Goal: Task Accomplishment & Management: Complete application form

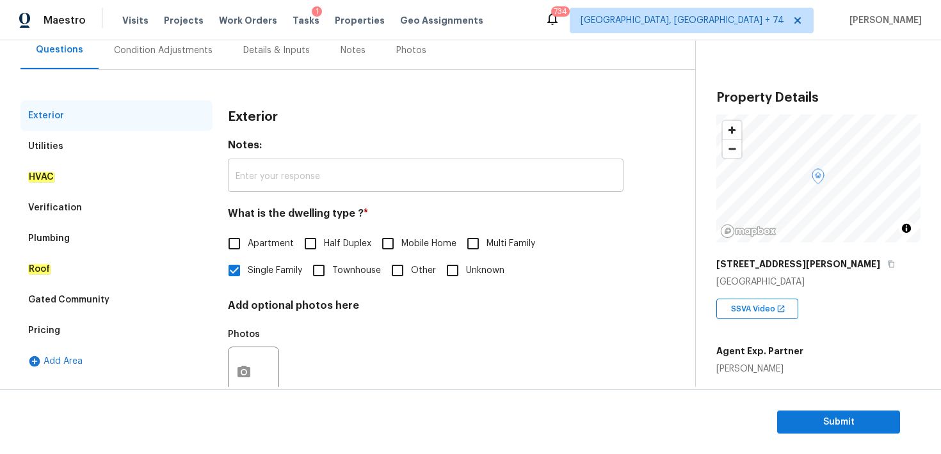
scroll to position [162, 0]
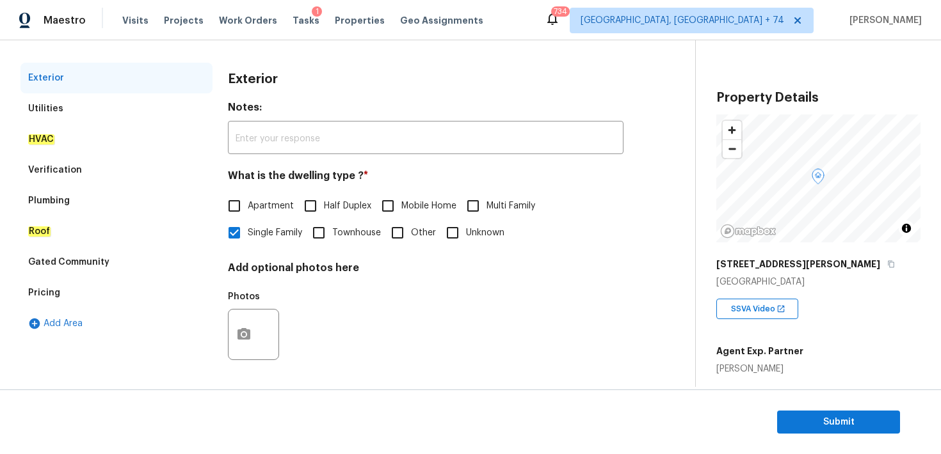
click at [51, 143] on em "HVAC" at bounding box center [41, 139] width 26 height 10
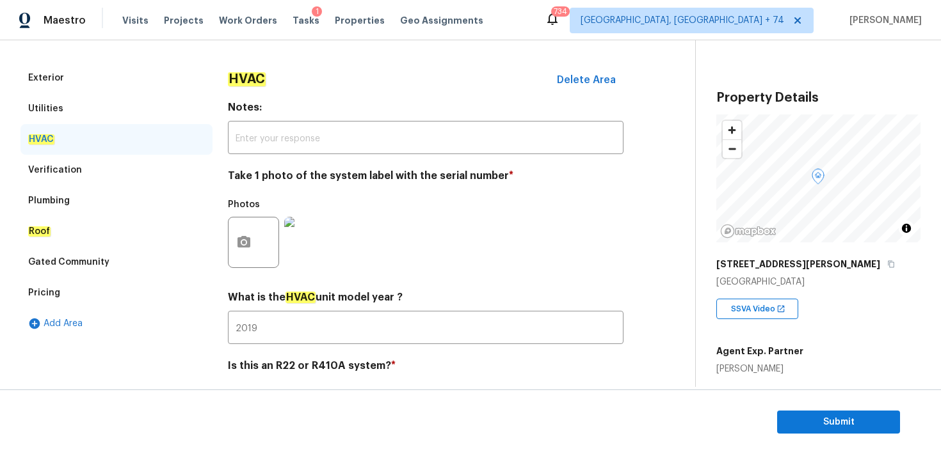
click at [58, 170] on div "Verification" at bounding box center [55, 170] width 54 height 13
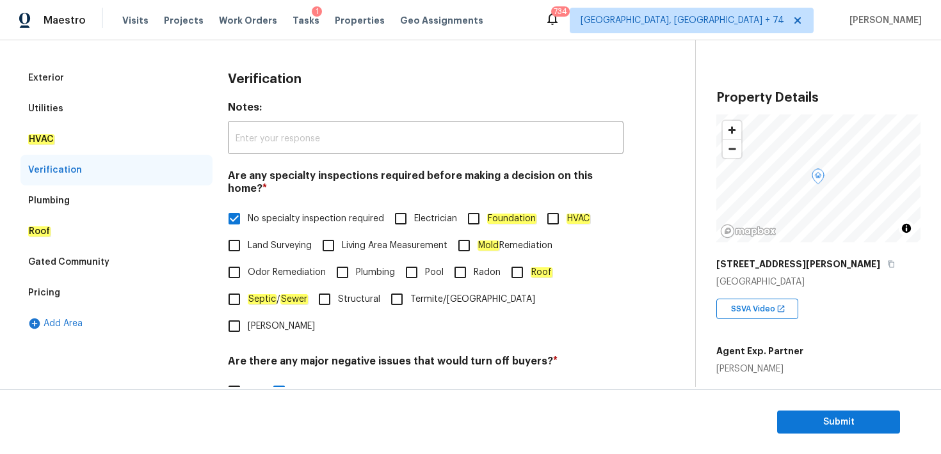
scroll to position [303, 0]
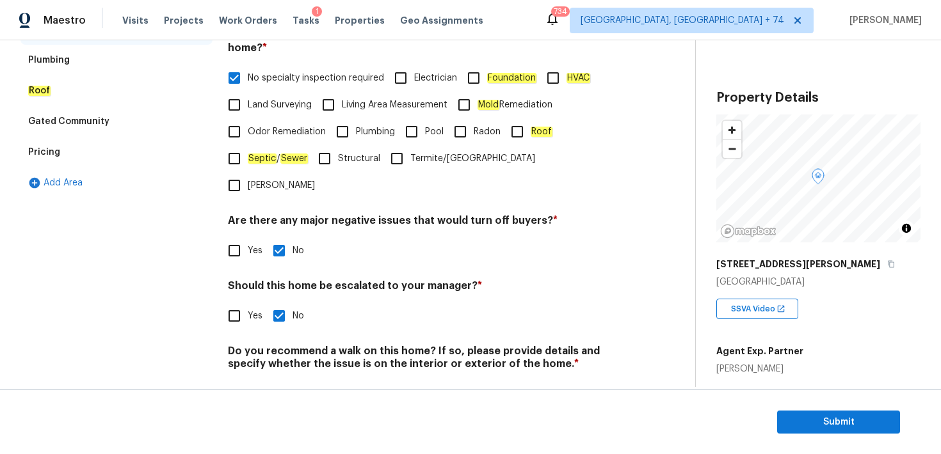
click at [45, 62] on div "Plumbing" at bounding box center [49, 60] width 42 height 13
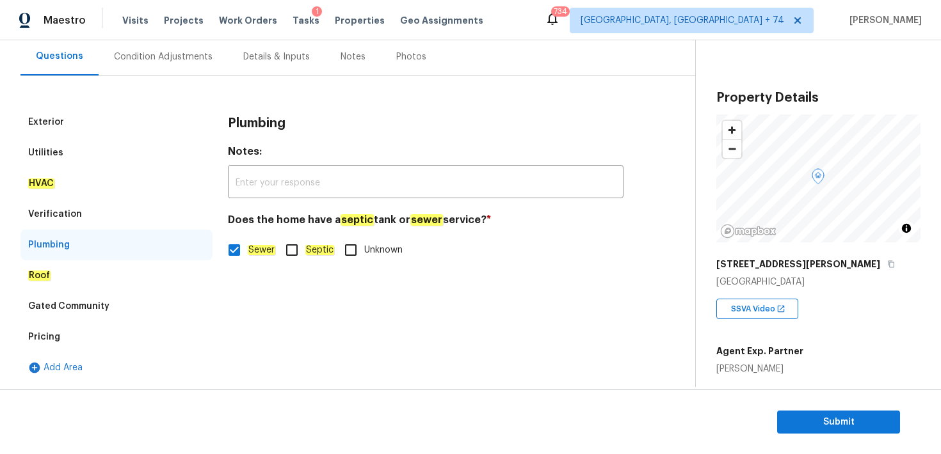
click at [35, 284] on div "Roof" at bounding box center [116, 276] width 192 height 31
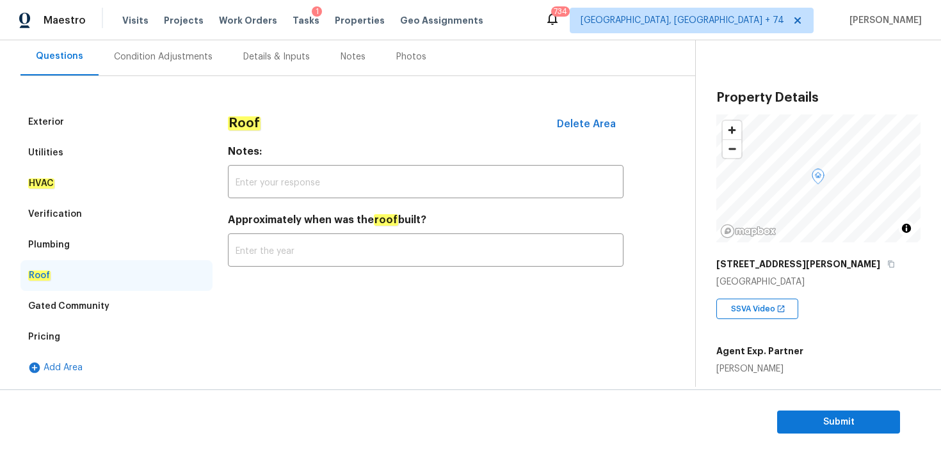
click at [61, 309] on div "Gated Community" at bounding box center [68, 306] width 81 height 13
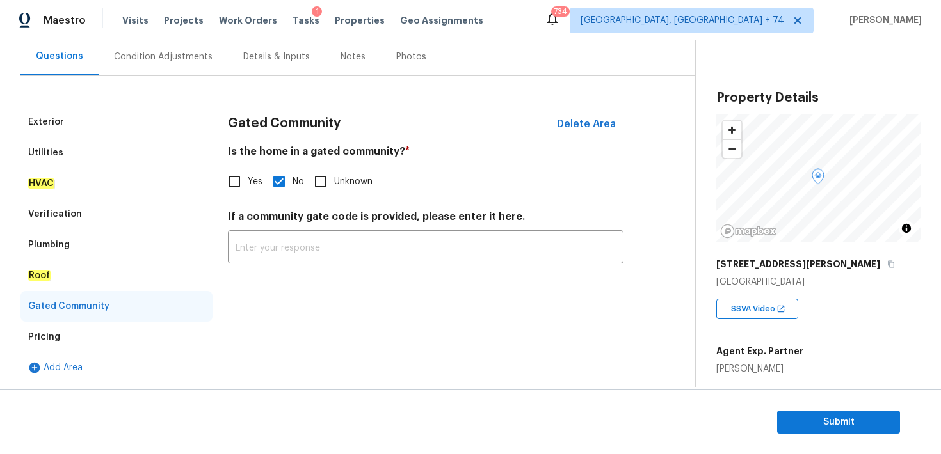
click at [44, 339] on div "Pricing" at bounding box center [44, 337] width 32 height 13
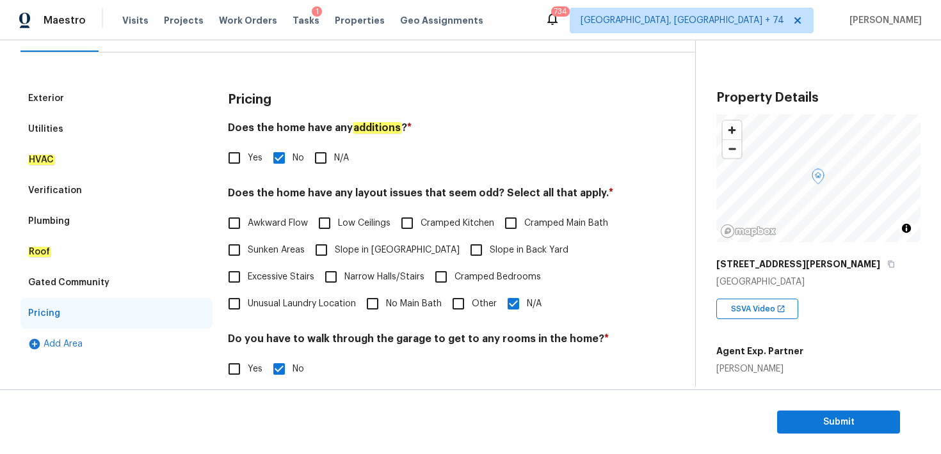
scroll to position [0, 0]
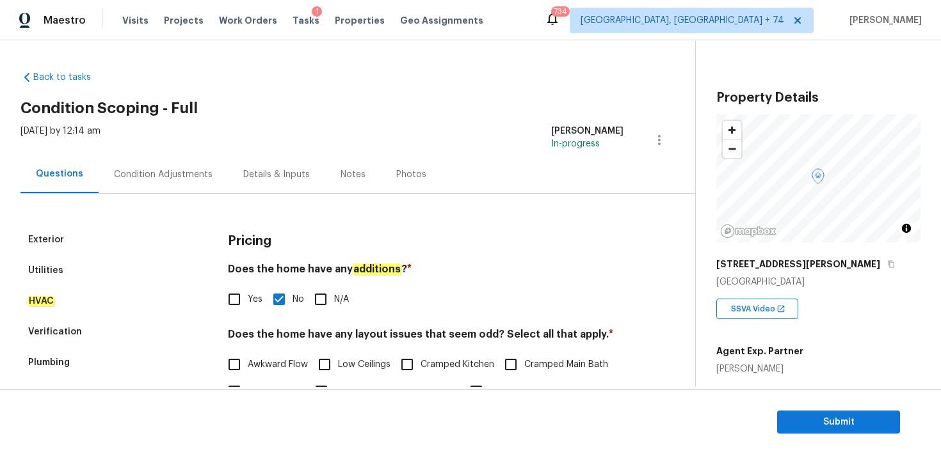
click at [179, 180] on div "Condition Adjustments" at bounding box center [163, 174] width 99 height 13
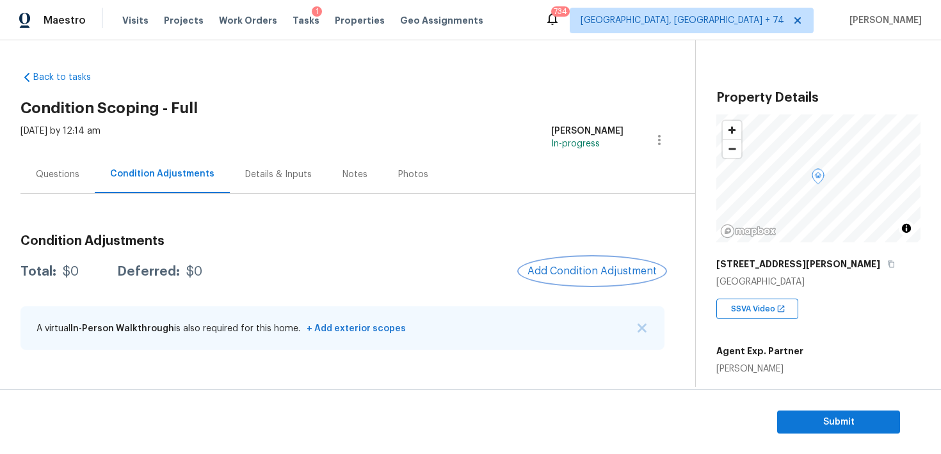
click at [586, 271] on span "Add Condition Adjustment" at bounding box center [591, 272] width 129 height 12
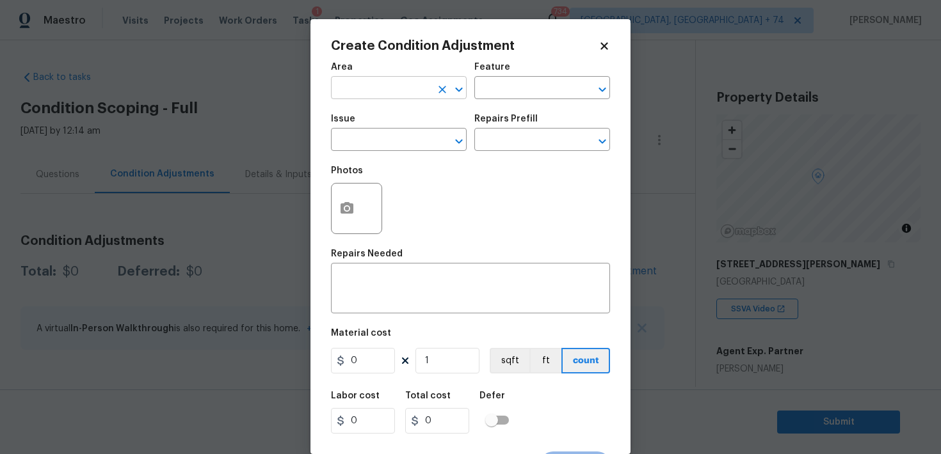
click at [358, 95] on input "text" at bounding box center [381, 89] width 100 height 20
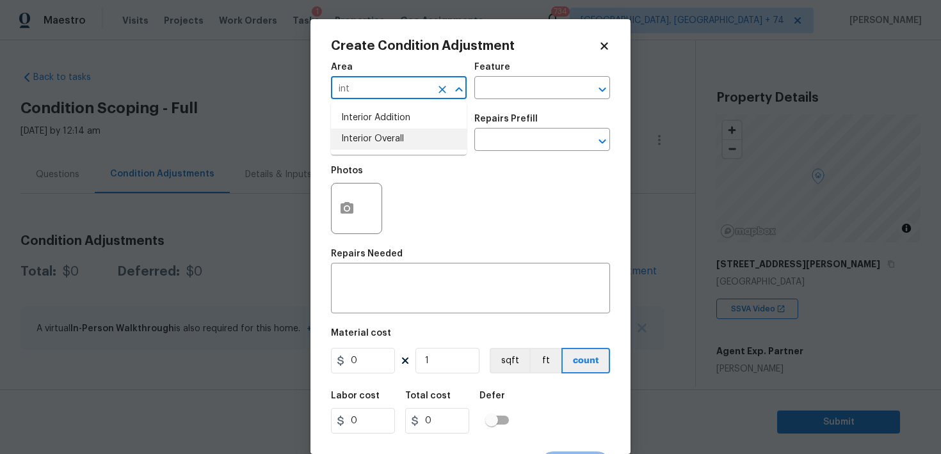
click at [357, 140] on li "Interior Overall" at bounding box center [399, 139] width 136 height 21
type input "Interior Overall"
click at [342, 153] on span "Issue ​" at bounding box center [399, 133] width 136 height 52
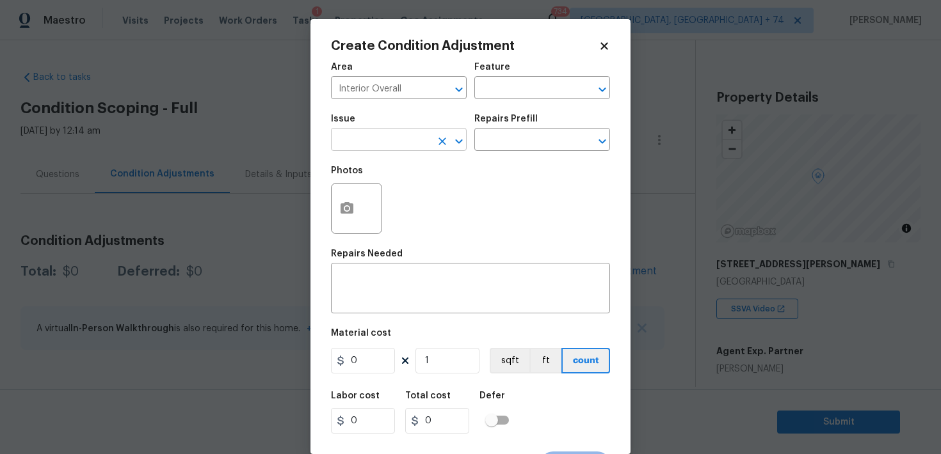
click at [367, 136] on input "text" at bounding box center [381, 141] width 100 height 20
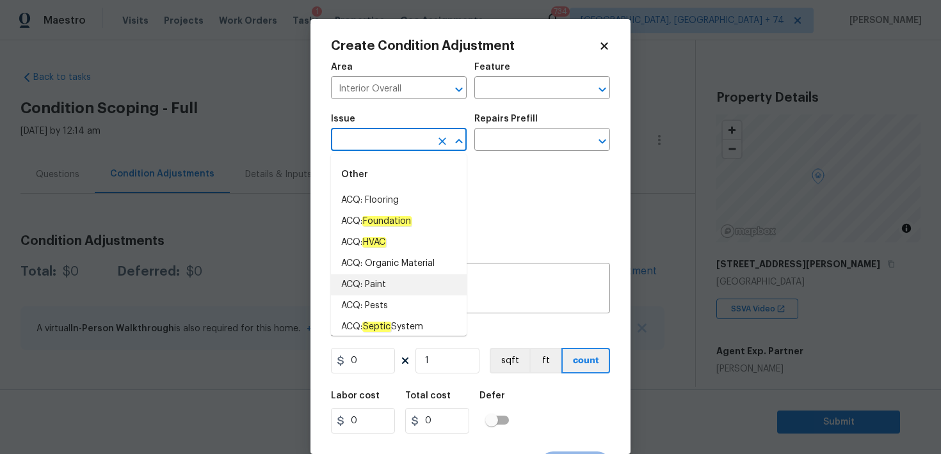
click at [371, 284] on li "ACQ: Paint" at bounding box center [399, 285] width 136 height 21
type input "ACQ: Paint"
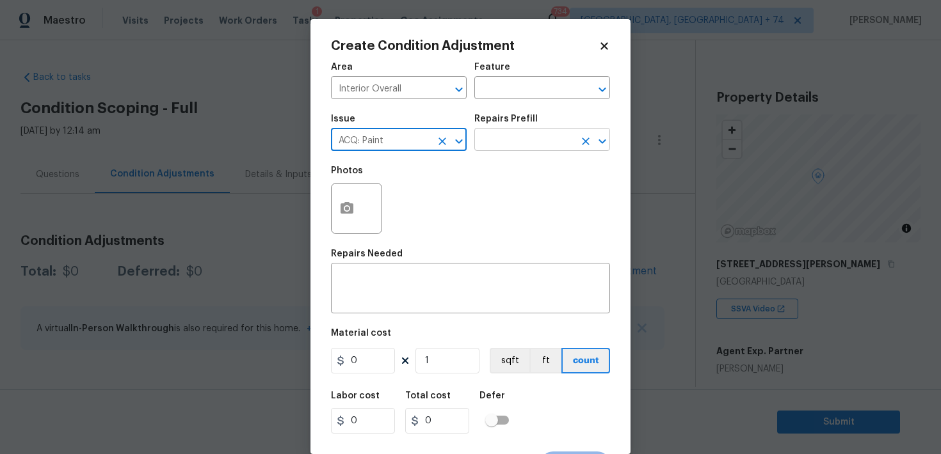
click at [498, 133] on input "text" at bounding box center [524, 141] width 100 height 20
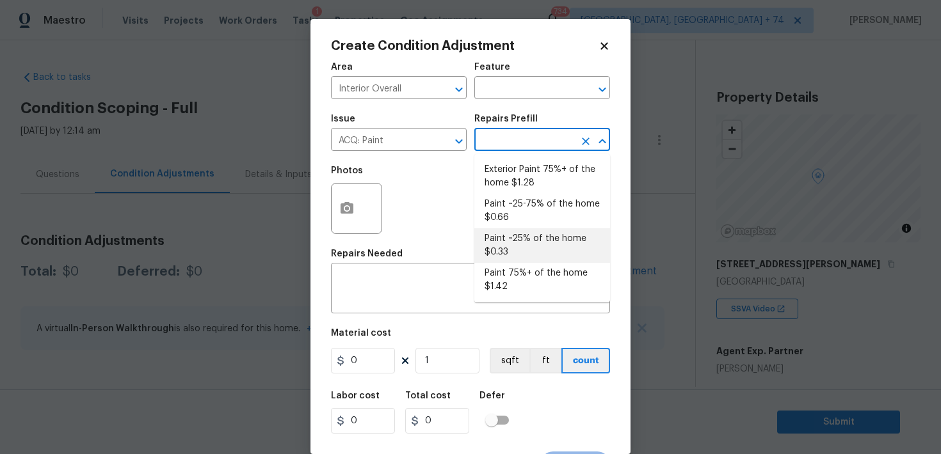
click at [503, 247] on li "Paint ~25% of the home $0.33" at bounding box center [542, 246] width 136 height 35
type input "Acquisition"
type textarea "Acquisition Scope: ~25% of the home needs interior paint"
type input "0.33"
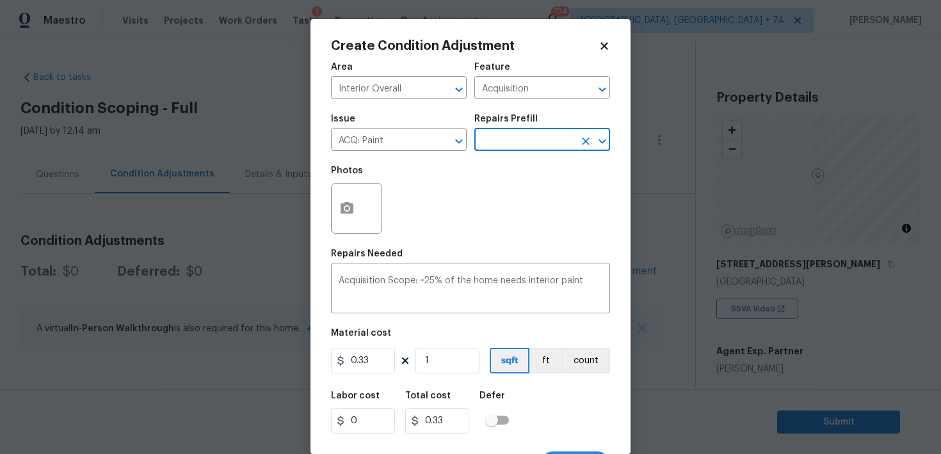
click at [705, 309] on body "Maestro Visits Projects Work Orders Tasks 1 Properties Geo Assignments 734 [GEO…" at bounding box center [470, 227] width 941 height 454
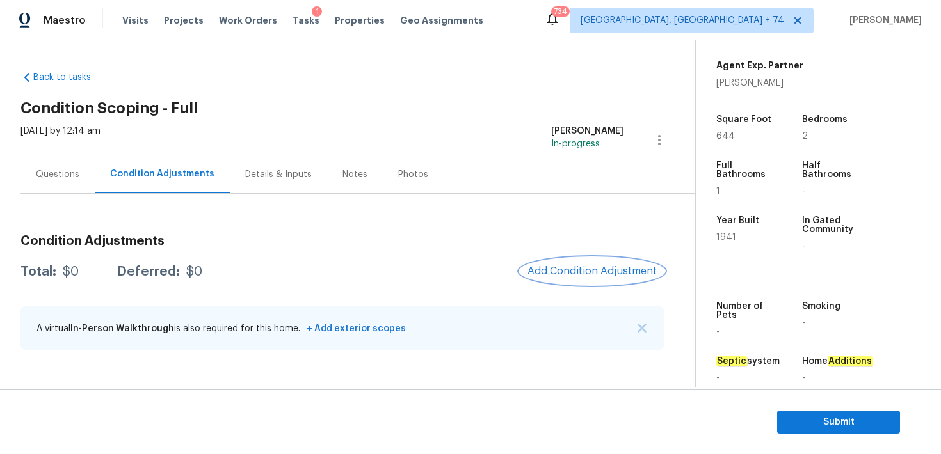
scroll to position [278, 0]
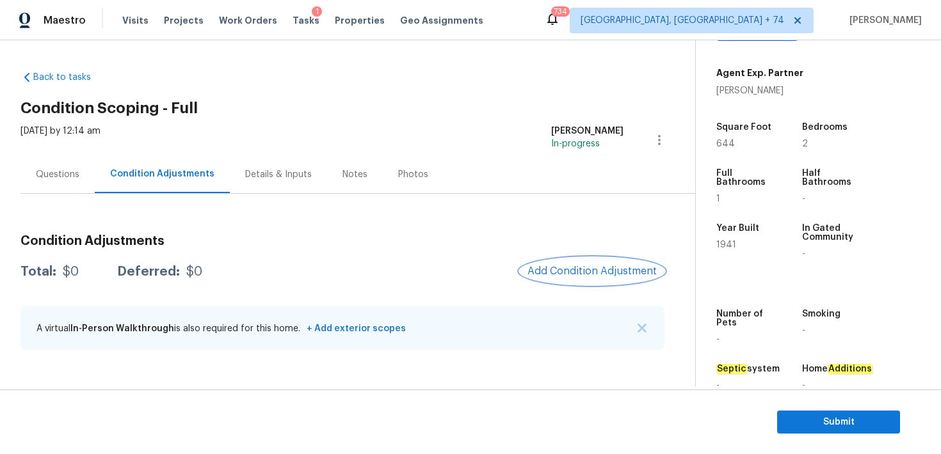
click at [579, 262] on button "Add Condition Adjustment" at bounding box center [592, 271] width 145 height 27
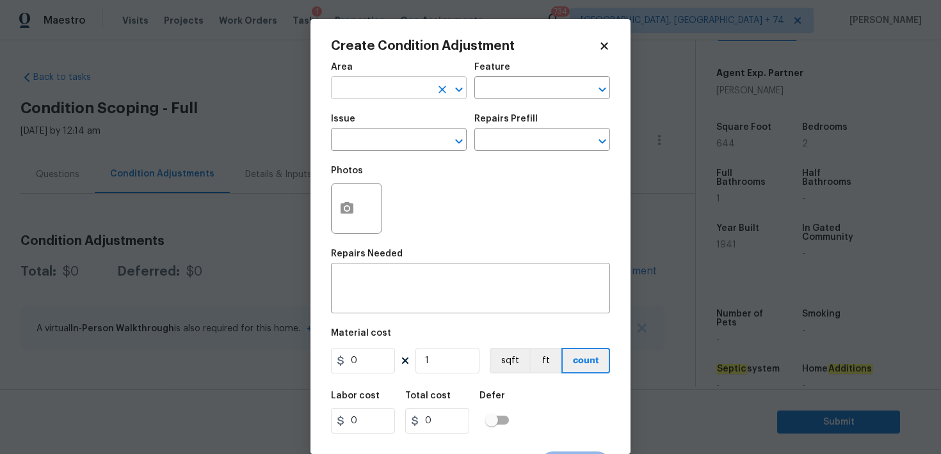
click at [386, 90] on input "text" at bounding box center [381, 89] width 100 height 20
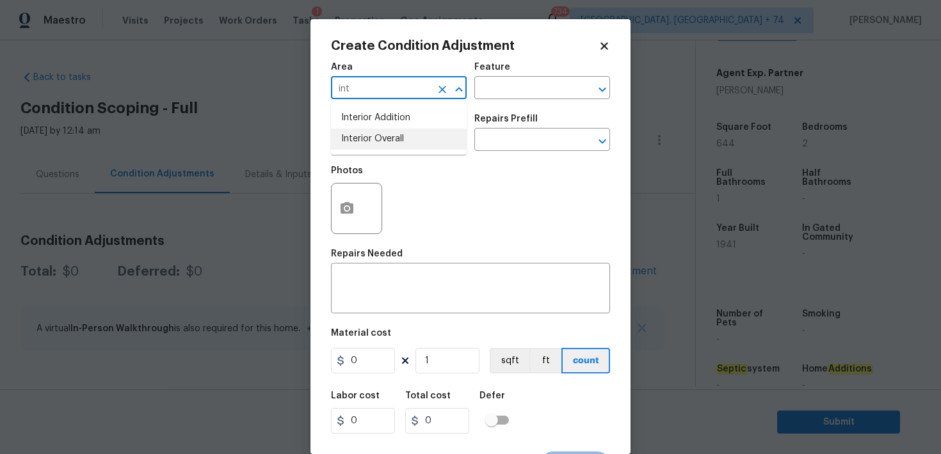
click at [392, 140] on li "Interior Overall" at bounding box center [399, 139] width 136 height 21
type input "Interior Overall"
click at [497, 93] on input "text" at bounding box center [524, 89] width 100 height 20
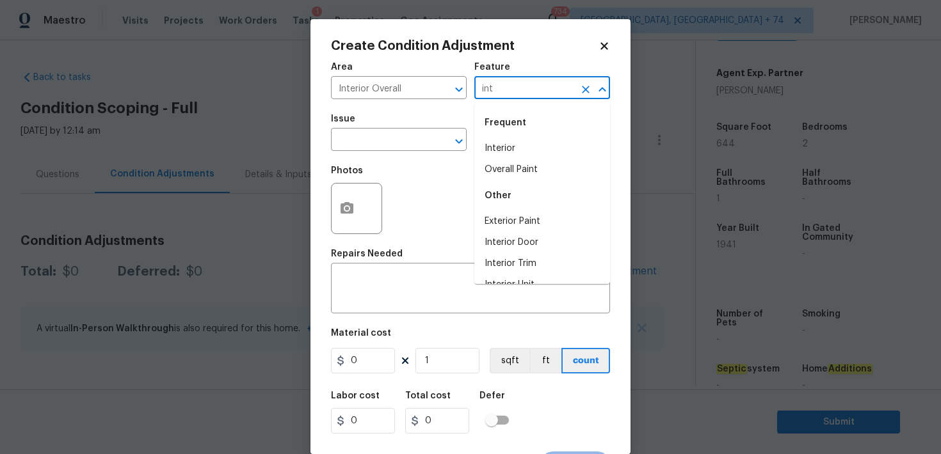
click at [493, 135] on div "Frequent" at bounding box center [542, 123] width 136 height 31
click at [491, 150] on li "Interior" at bounding box center [542, 148] width 136 height 21
type input "Interior"
click at [415, 151] on body "Maestro Visits Projects Work Orders Tasks 1 Properties Geo Assignments 734 [GEO…" at bounding box center [470, 227] width 941 height 454
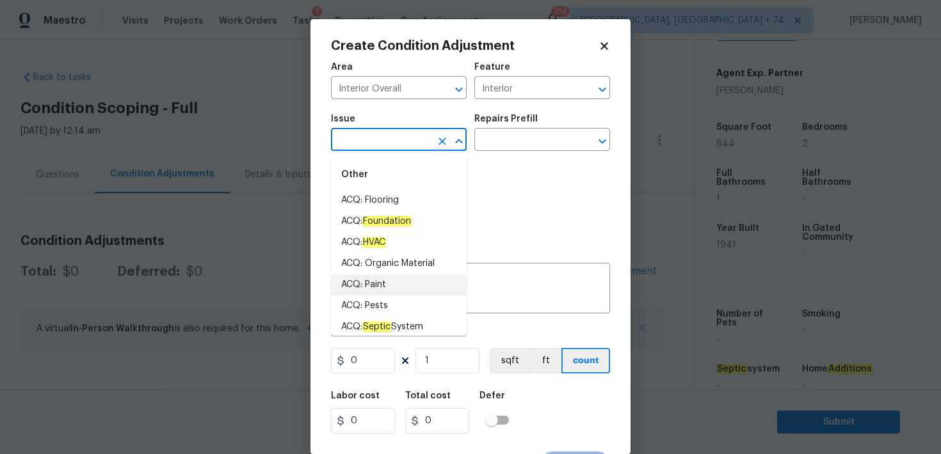
click at [376, 285] on li "ACQ: Paint" at bounding box center [399, 285] width 136 height 21
type input "ACQ: Paint"
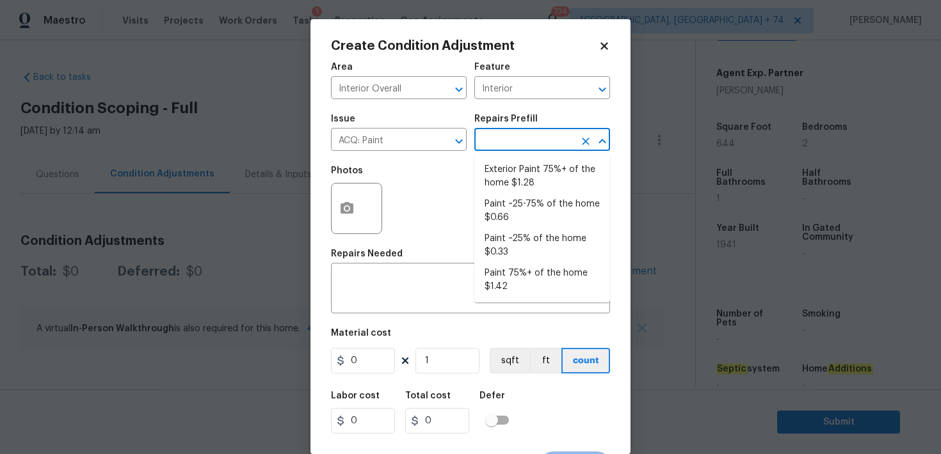
click at [518, 140] on input "text" at bounding box center [524, 141] width 100 height 20
click at [515, 241] on li "Paint ~25% of the home $0.33" at bounding box center [542, 246] width 136 height 35
type input "Acquisition"
type textarea "Acquisition Scope: ~25% of the home needs interior paint"
type input "0.33"
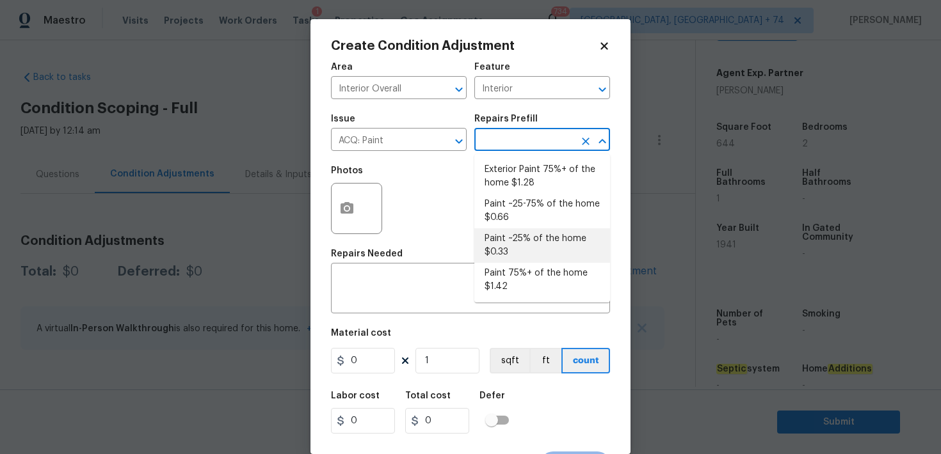
type input "0.33"
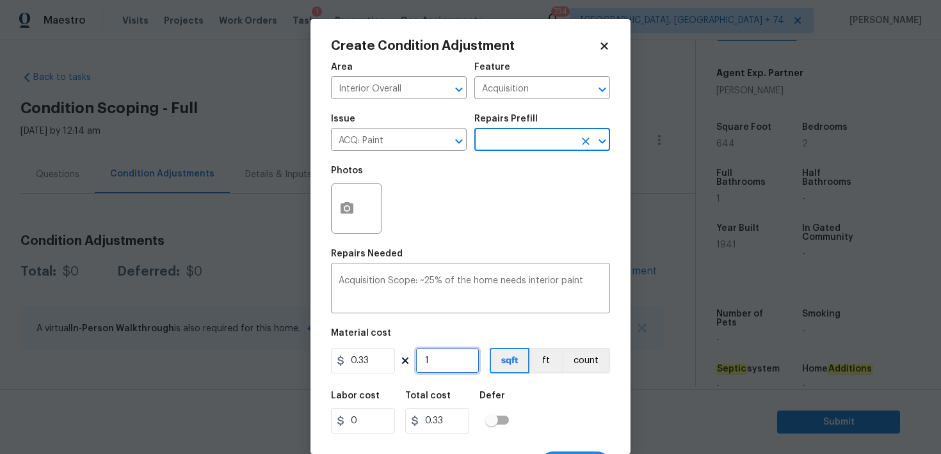
click at [436, 360] on input "1" at bounding box center [447, 361] width 64 height 26
type input "19"
type input "6.27"
type input "194"
type input "64.02"
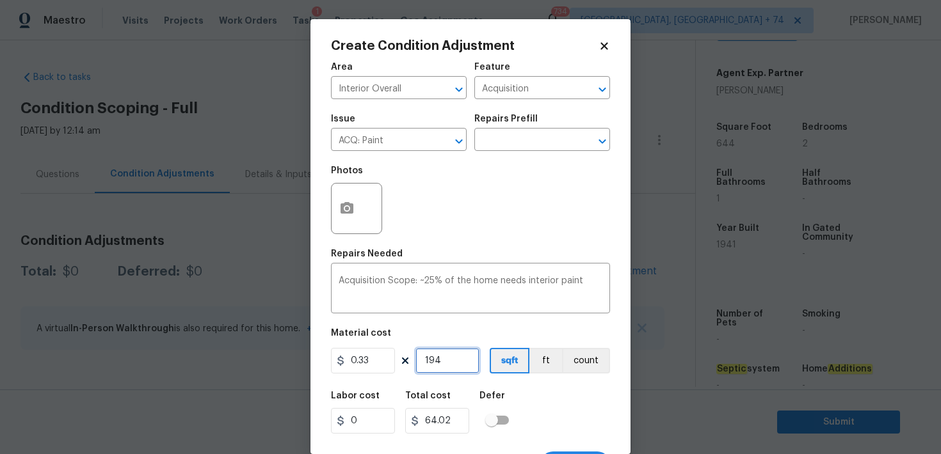
type input "1941"
type input "640.53"
type input "1941"
click at [529, 405] on div "Labor cost 0 Total cost 640.53 Defer" at bounding box center [470, 413] width 279 height 58
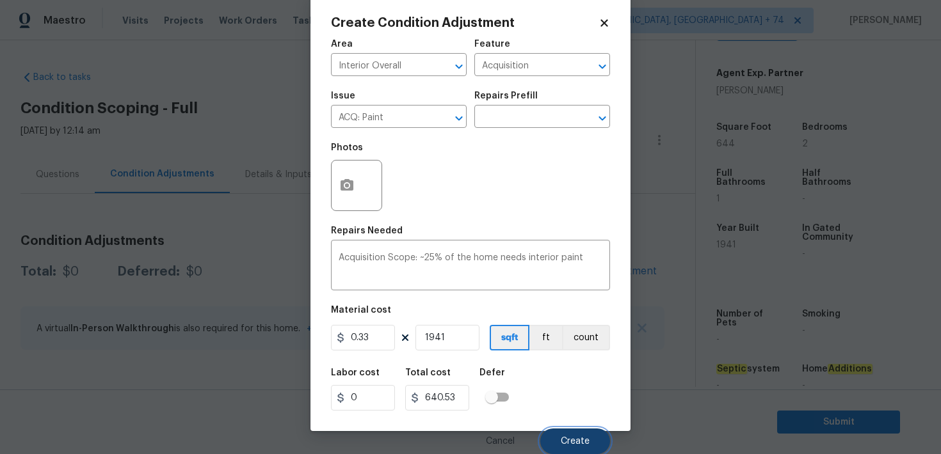
click at [578, 441] on span "Create" at bounding box center [575, 442] width 29 height 10
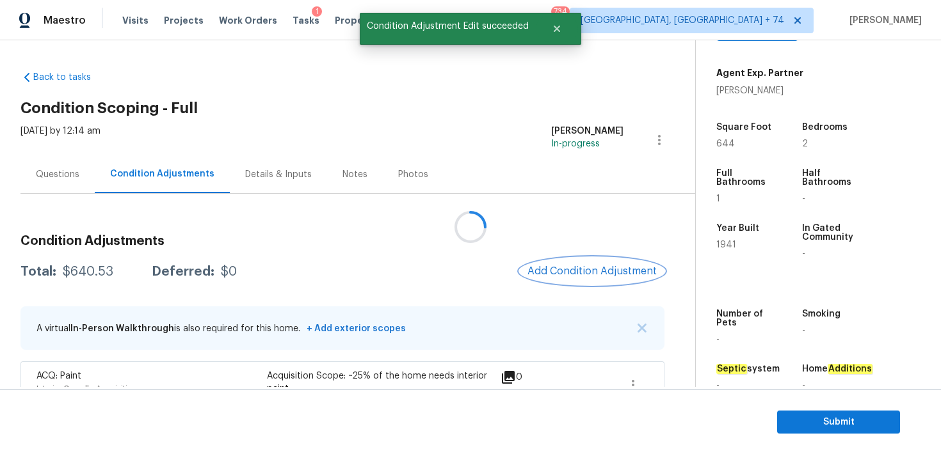
scroll to position [0, 0]
click at [553, 266] on span "Add Condition Adjustment" at bounding box center [591, 272] width 129 height 12
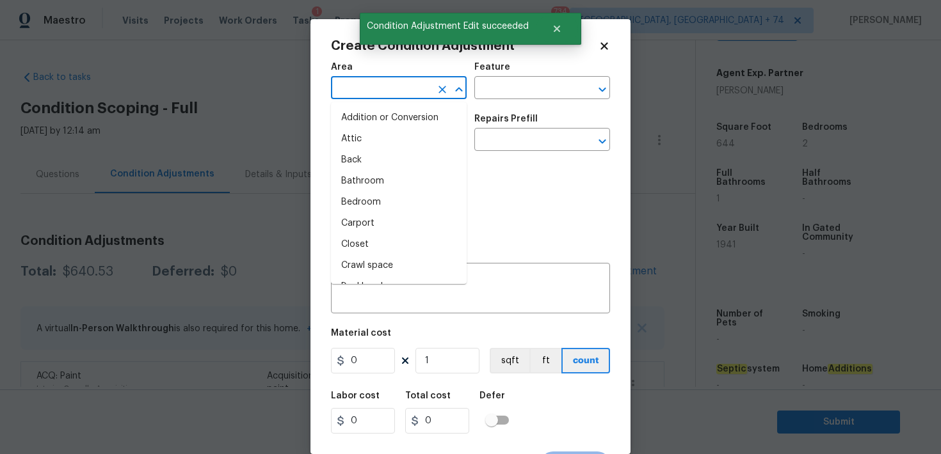
click at [397, 89] on input "text" at bounding box center [381, 89] width 100 height 20
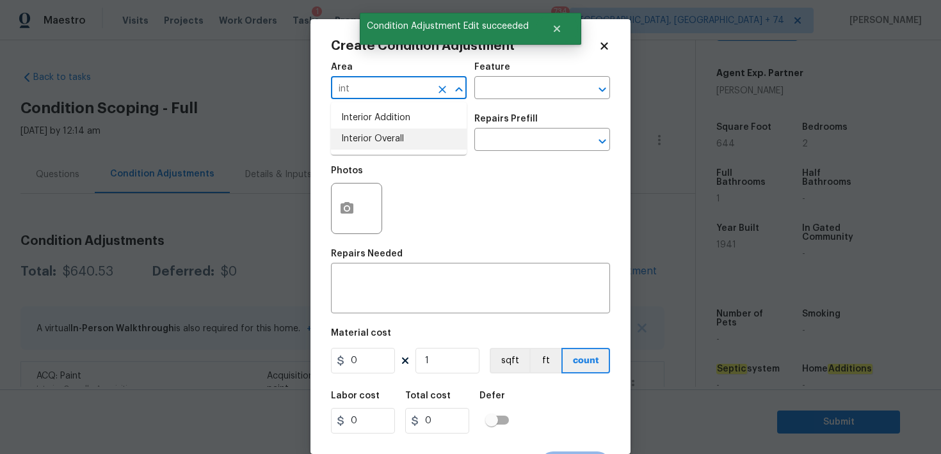
click at [405, 136] on li "Interior Overall" at bounding box center [399, 139] width 136 height 21
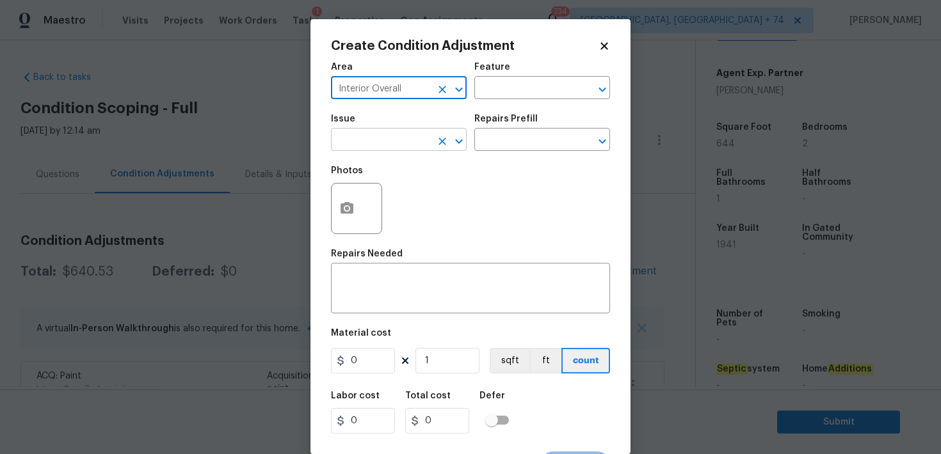
type input "Interior Overall"
click at [371, 151] on input "text" at bounding box center [381, 141] width 100 height 20
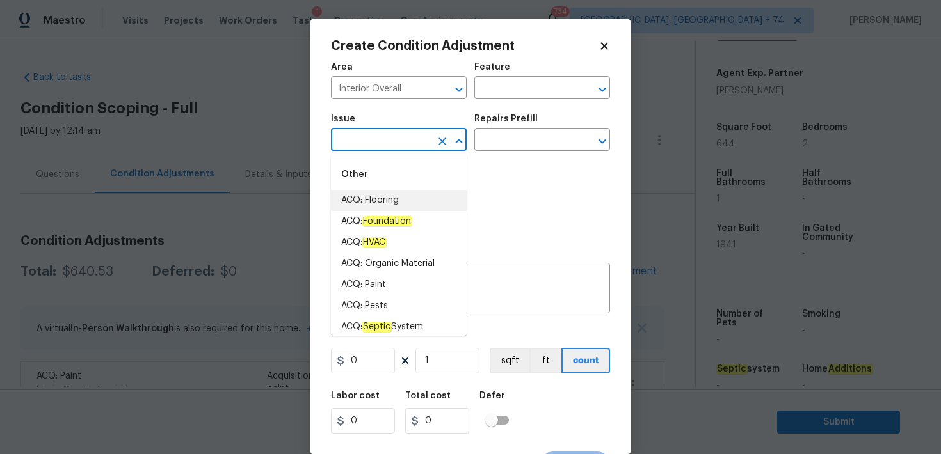
click at [383, 197] on li "ACQ: Flooring" at bounding box center [399, 200] width 136 height 21
type input "ACQ: Flooring"
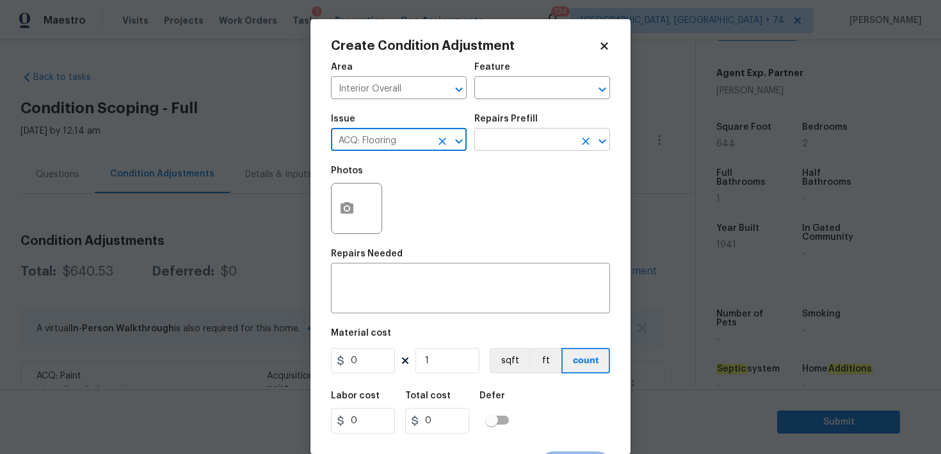
click at [510, 136] on input "text" at bounding box center [524, 141] width 100 height 20
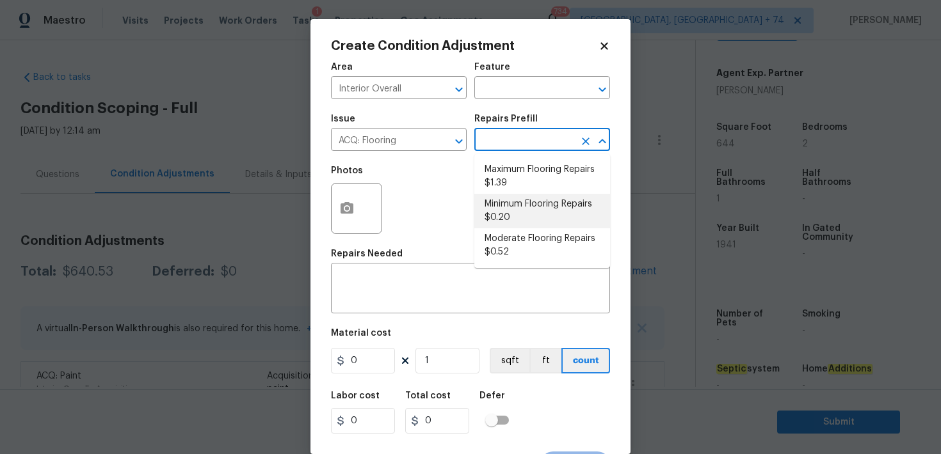
click at [510, 212] on li "Minimum Flooring Repairs $0.20" at bounding box center [542, 211] width 136 height 35
type input "Acquisition"
type textarea "Acquisition Scope: Minimum flooring repairs"
type input "0.2"
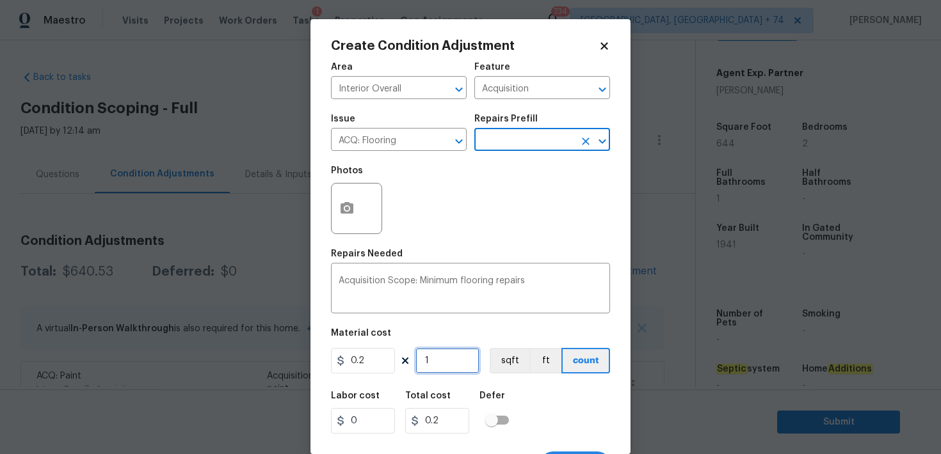
click at [426, 358] on input "1" at bounding box center [447, 361] width 64 height 26
type input "19"
type input "3.8"
type input "194"
type input "38.8"
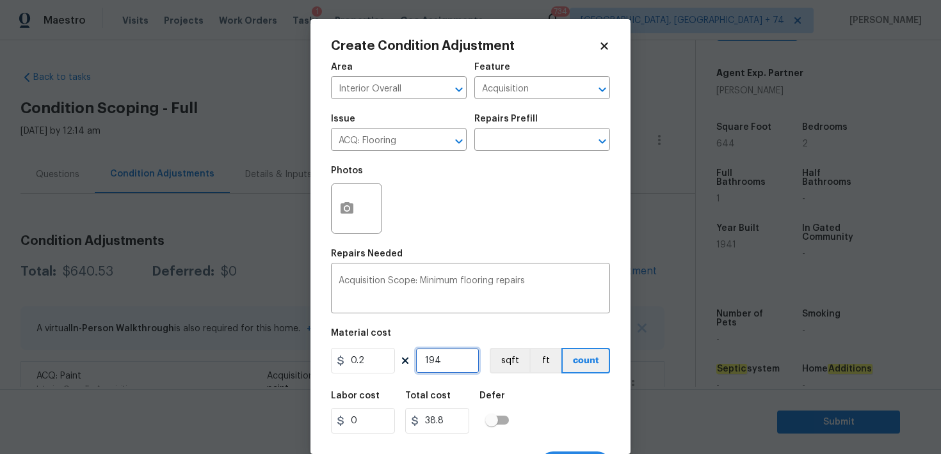
type input "1941"
type input "388.2"
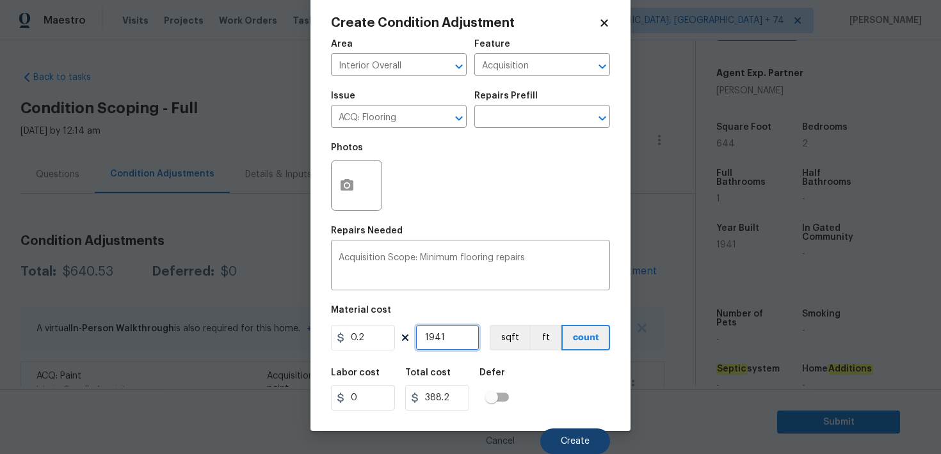
type input "1941"
click at [577, 434] on button "Create" at bounding box center [575, 442] width 70 height 26
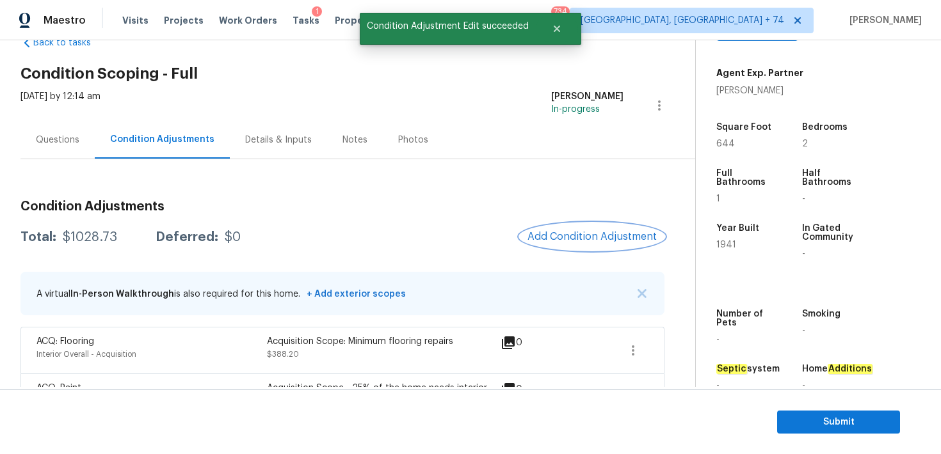
scroll to position [53, 0]
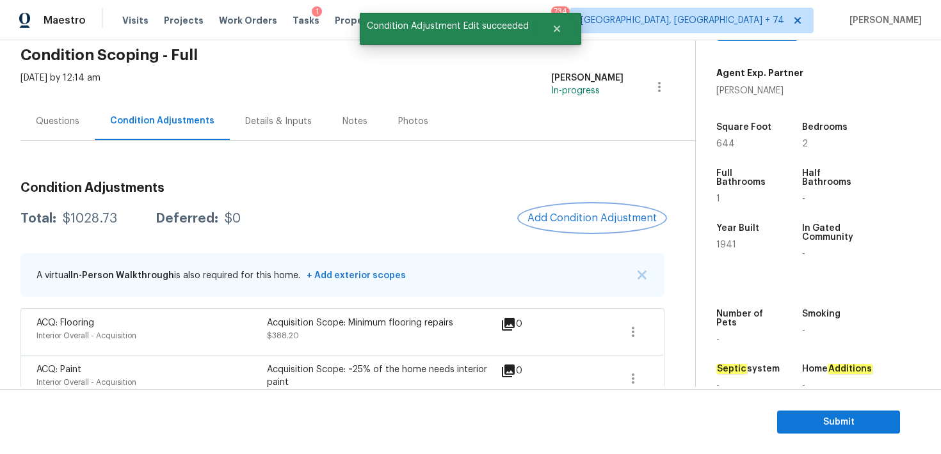
click at [551, 216] on span "Add Condition Adjustment" at bounding box center [591, 219] width 129 height 12
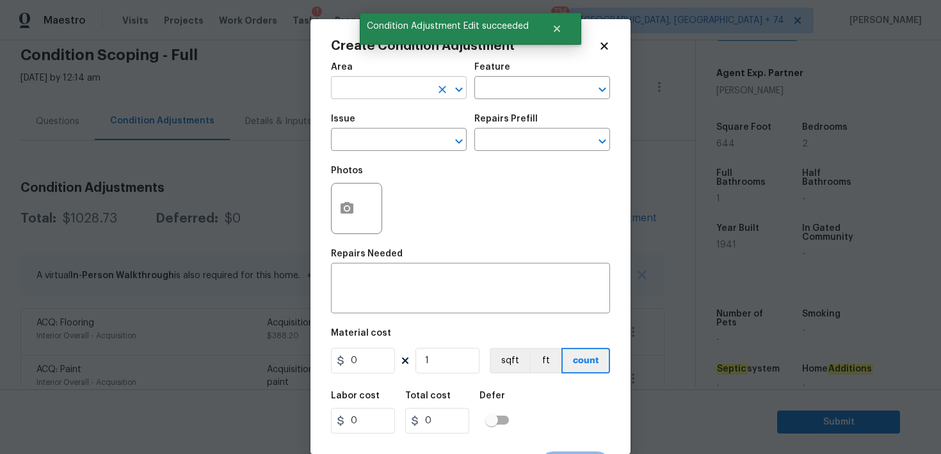
click at [392, 81] on input "text" at bounding box center [381, 89] width 100 height 20
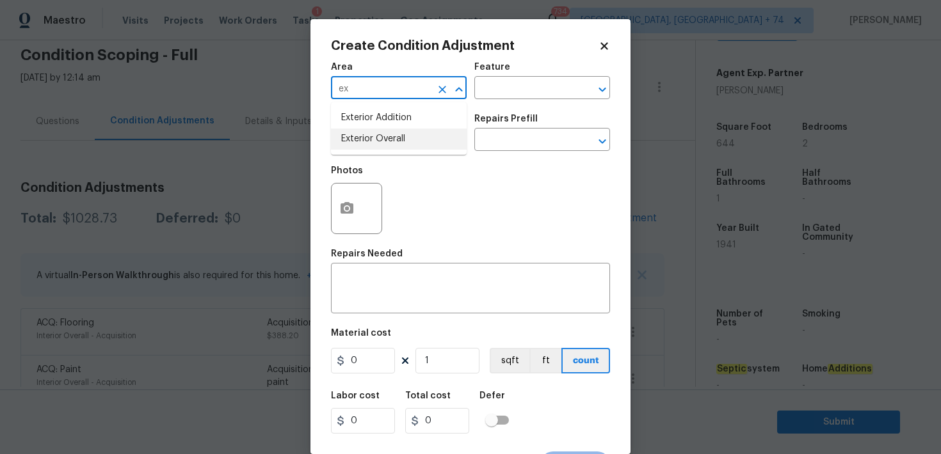
click at [380, 144] on li "Exterior Overall" at bounding box center [399, 139] width 136 height 21
type input "Exterior Overall"
click at [386, 144] on input "text" at bounding box center [381, 141] width 100 height 20
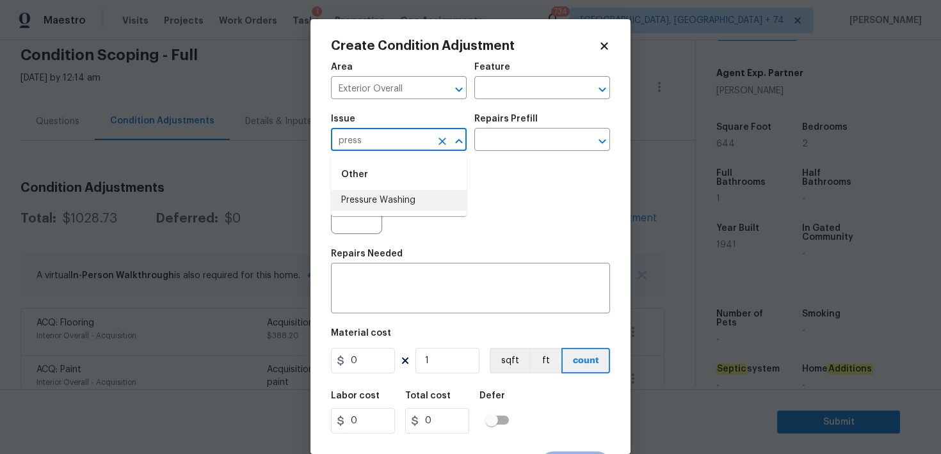
click at [391, 203] on li "Pressure Washing" at bounding box center [399, 200] width 136 height 21
drag, startPoint x: 422, startPoint y: 143, endPoint x: 333, endPoint y: 140, distance: 89.0
click at [332, 140] on input "Pressure Washing" at bounding box center [381, 141] width 100 height 20
type input "Pressure Washing"
click at [346, 274] on div "x ​" at bounding box center [470, 289] width 279 height 47
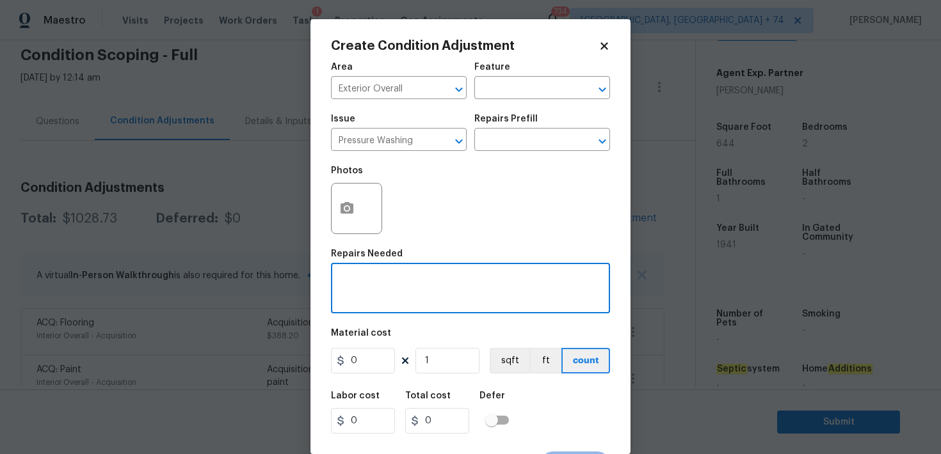
paste textarea "Pressure Washing"
type textarea "Pressure Washing"
click at [371, 357] on input "0" at bounding box center [363, 361] width 64 height 26
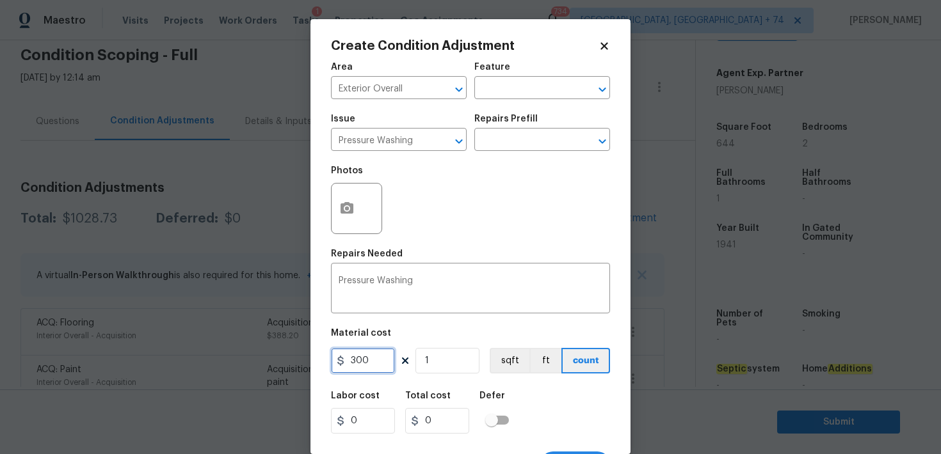
type input "300"
click at [542, 401] on div "Labor cost 0 Total cost 300 Defer" at bounding box center [470, 413] width 279 height 58
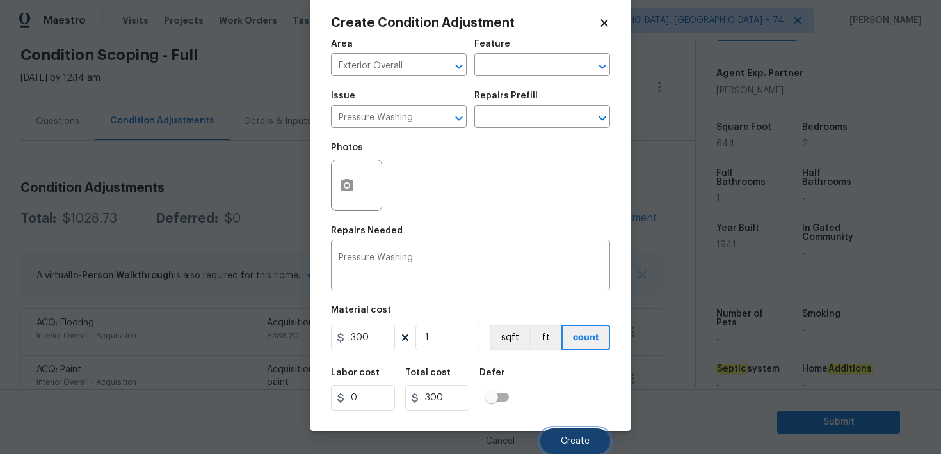
click at [564, 436] on button "Create" at bounding box center [575, 442] width 70 height 26
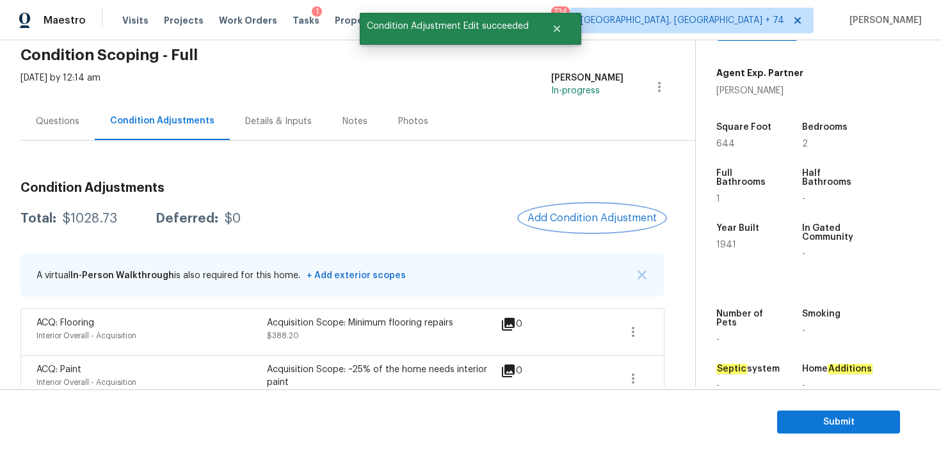
scroll to position [0, 0]
click at [579, 213] on span "Add Condition Adjustment" at bounding box center [591, 219] width 129 height 12
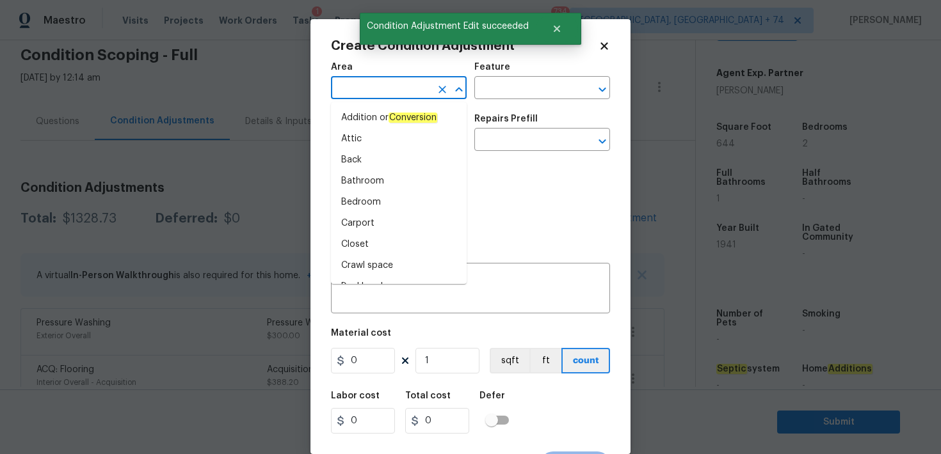
click at [370, 90] on input "text" at bounding box center [381, 89] width 100 height 20
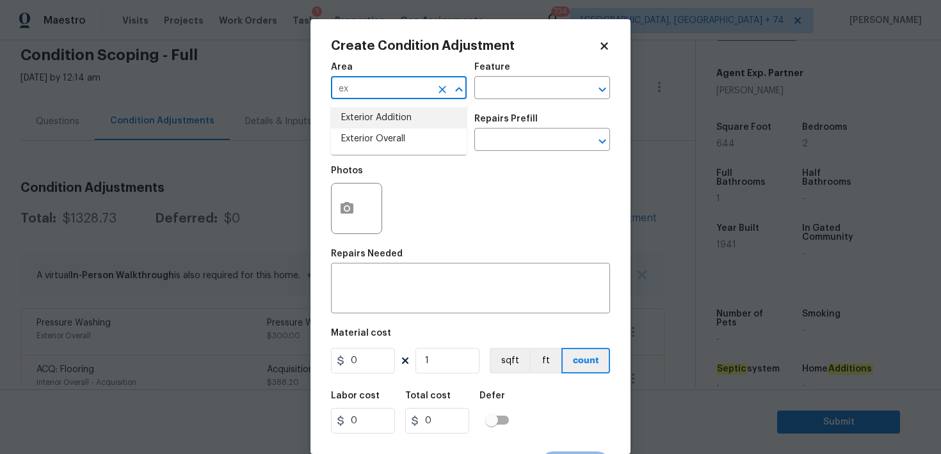
click at [369, 134] on li "Exterior Overall" at bounding box center [399, 139] width 136 height 21
type input "Exterior Overall"
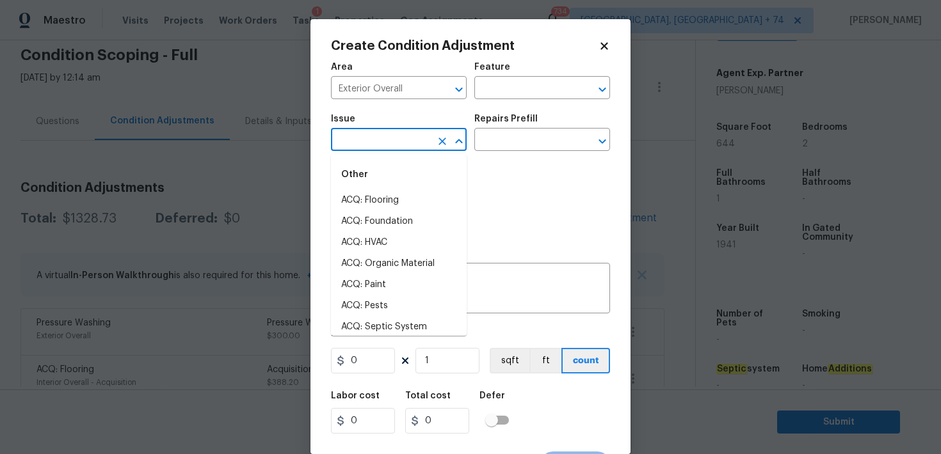
click at [369, 145] on input "text" at bounding box center [381, 141] width 100 height 20
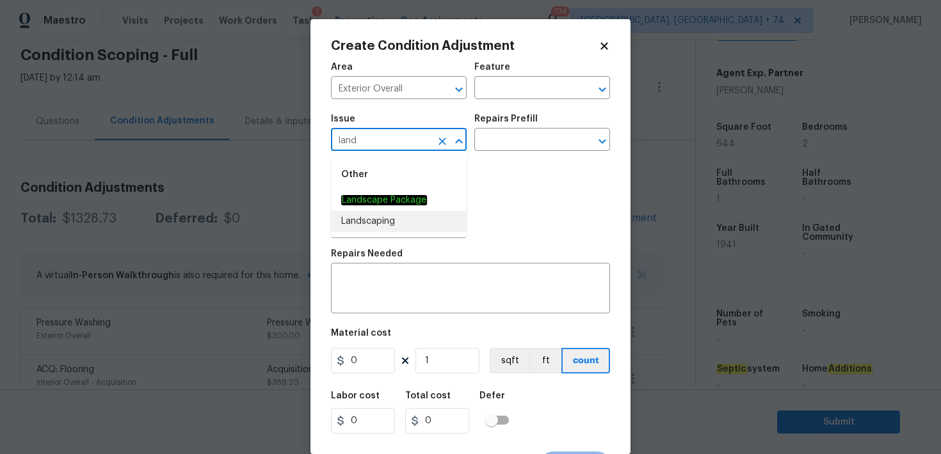
click at [372, 215] on li "Landscaping" at bounding box center [399, 221] width 136 height 21
drag, startPoint x: 399, startPoint y: 142, endPoint x: 334, endPoint y: 142, distance: 64.7
click at [334, 142] on input "Landscaping" at bounding box center [381, 141] width 100 height 20
type input "Landscaping"
click at [361, 281] on textarea at bounding box center [471, 290] width 264 height 27
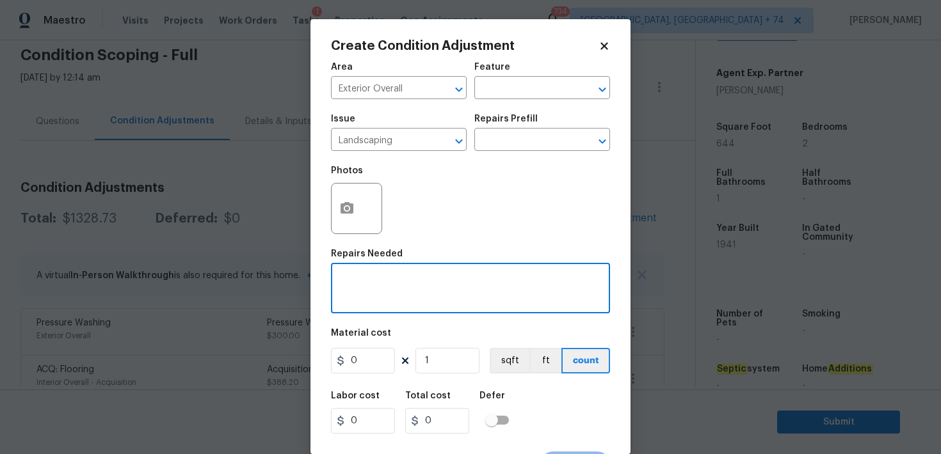
paste textarea "Landscaping"
type textarea "Landscaping"
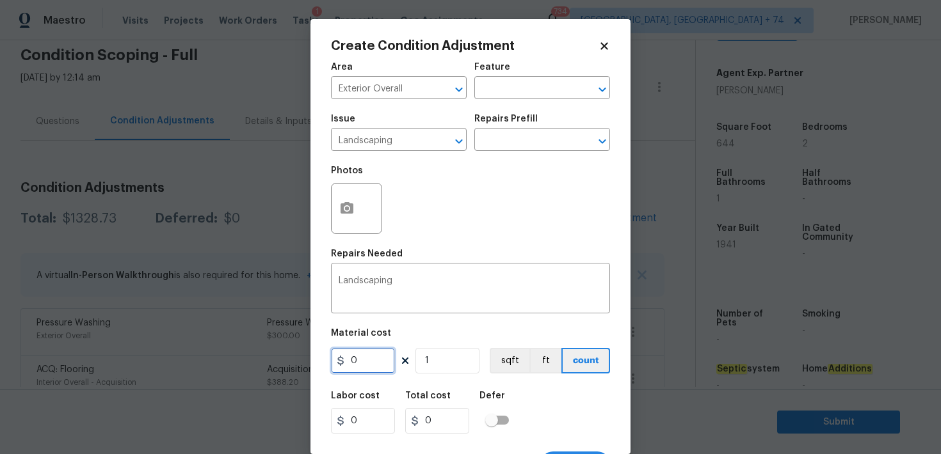
click at [363, 356] on input "0" at bounding box center [363, 361] width 64 height 26
type input "300"
click at [555, 404] on div "Labor cost 0 Total cost 300 Defer" at bounding box center [470, 413] width 279 height 58
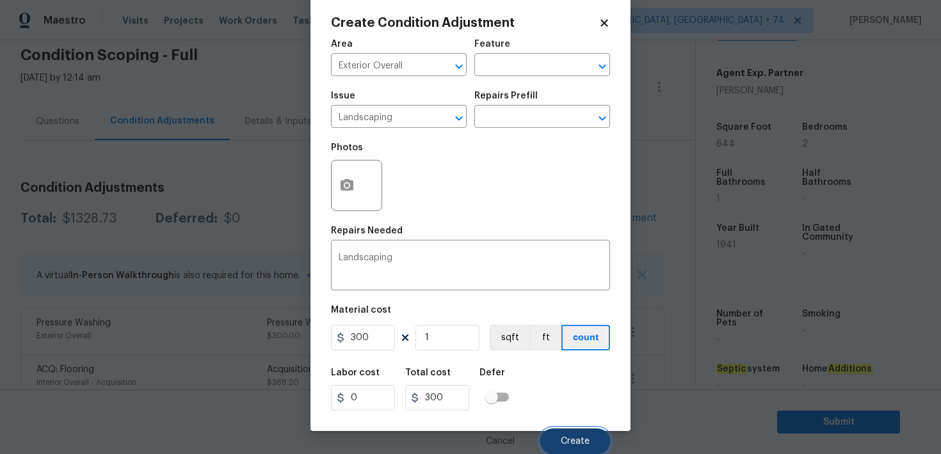
click at [568, 440] on span "Create" at bounding box center [575, 442] width 29 height 10
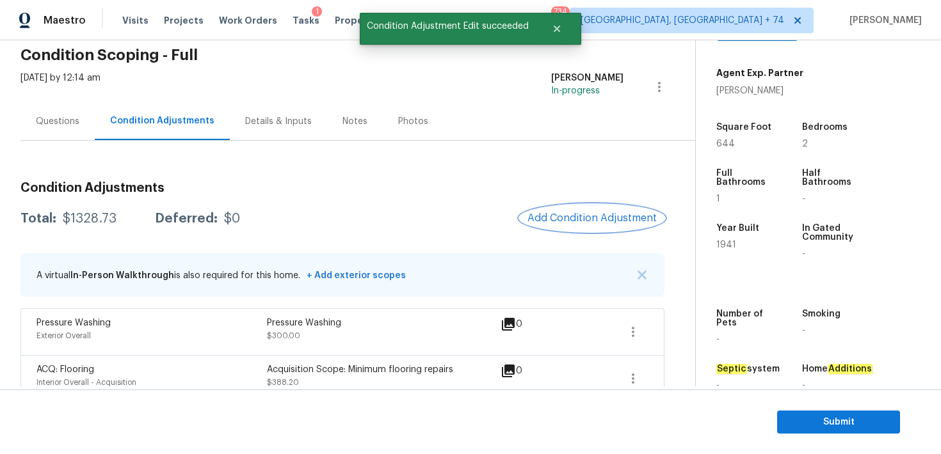
scroll to position [0, 0]
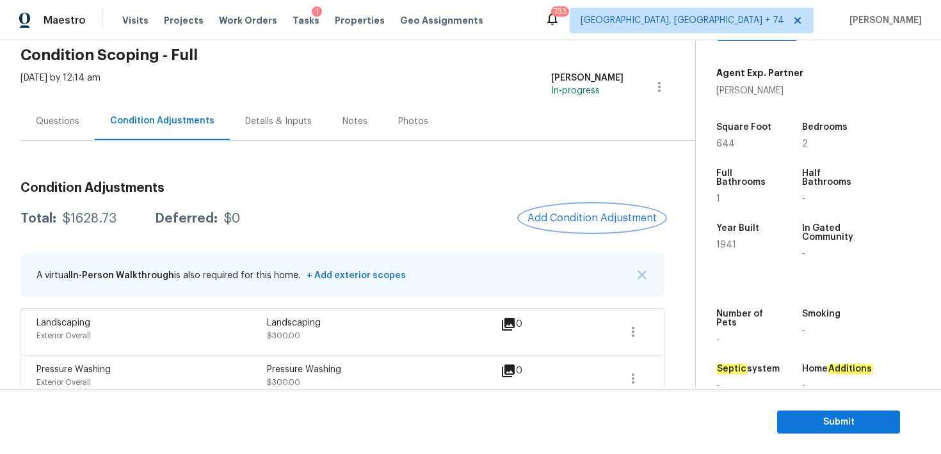
click at [558, 223] on span "Add Condition Adjustment" at bounding box center [591, 219] width 129 height 12
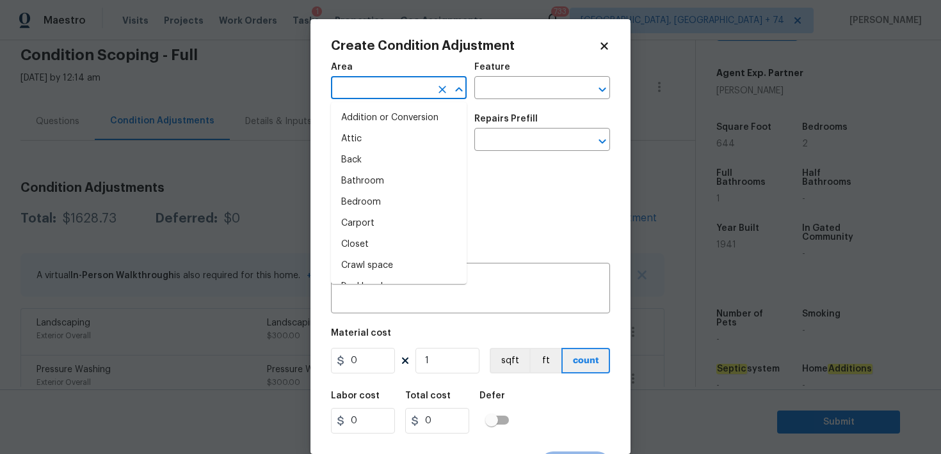
click at [356, 88] on input "text" at bounding box center [381, 89] width 100 height 20
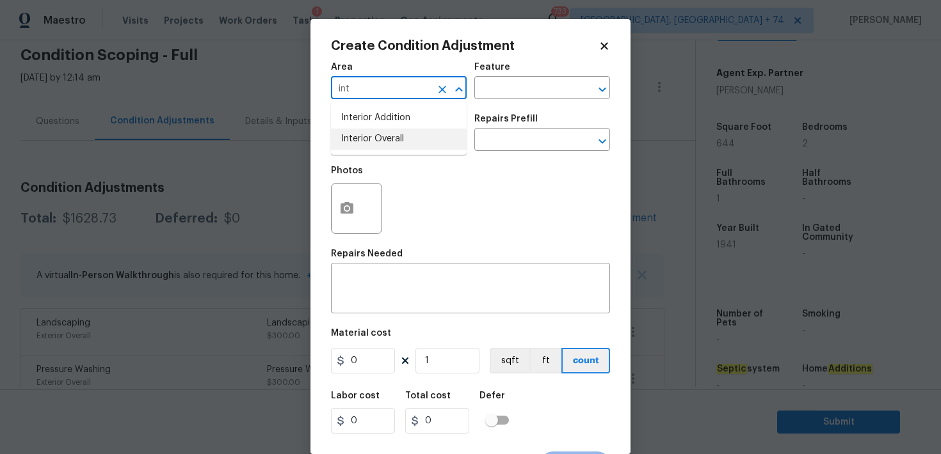
click at [380, 132] on li "Interior Overall" at bounding box center [399, 139] width 136 height 21
type input "Interior Overall"
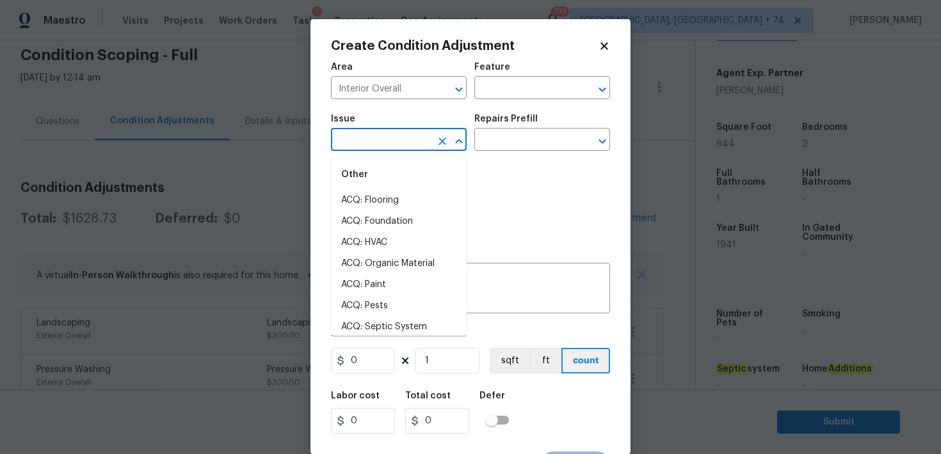
click at [356, 147] on input "text" at bounding box center [381, 141] width 100 height 20
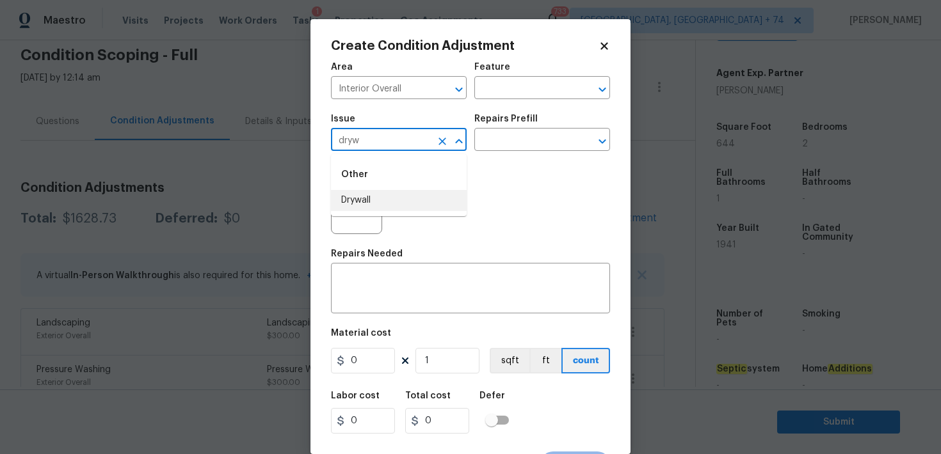
click at [353, 202] on li "Drywall" at bounding box center [399, 200] width 136 height 21
type input "Drywall"
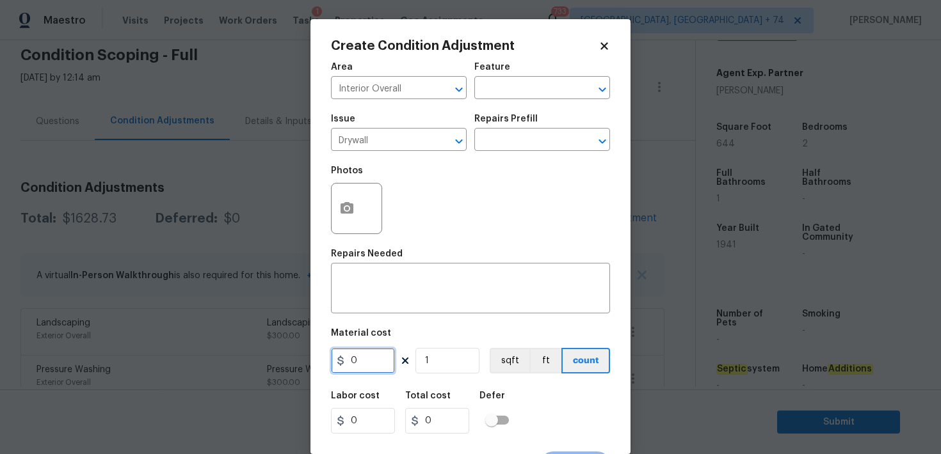
click at [362, 364] on input "0" at bounding box center [363, 361] width 64 height 26
type input "500"
click at [499, 398] on h5 "Defer" at bounding box center [492, 396] width 26 height 9
click at [350, 211] on icon "button" at bounding box center [347, 208] width 13 height 12
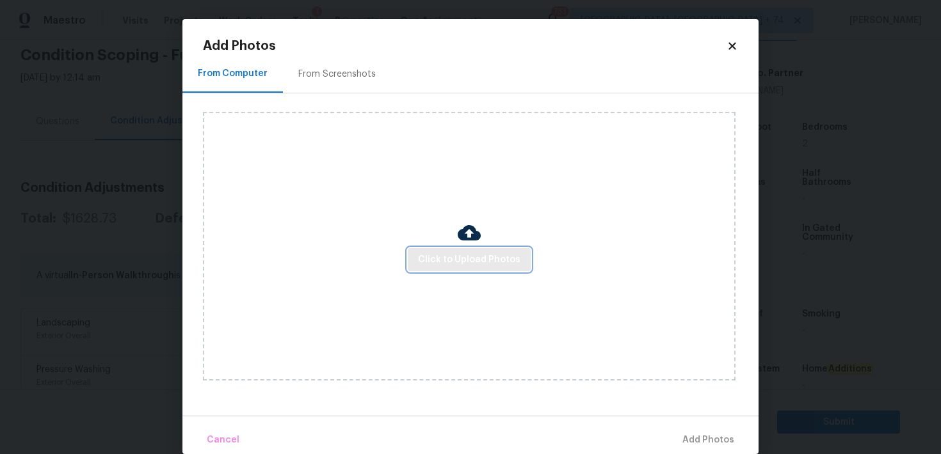
click at [462, 258] on span "Click to Upload Photos" at bounding box center [469, 260] width 102 height 16
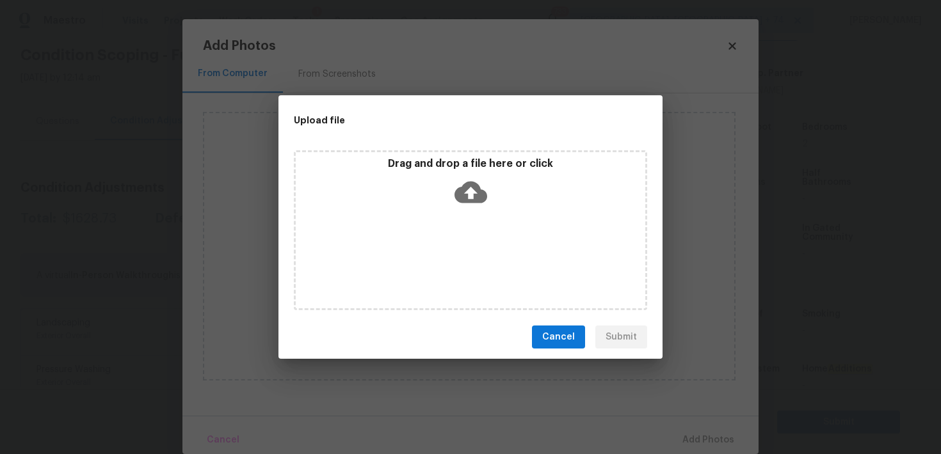
click at [470, 196] on icon at bounding box center [470, 192] width 33 height 33
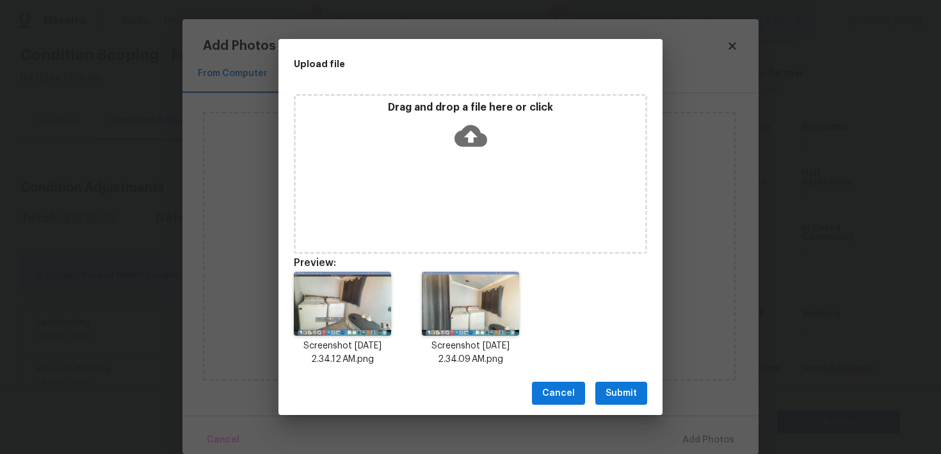
drag, startPoint x: 618, startPoint y: 390, endPoint x: 630, endPoint y: 395, distance: 13.0
click at [618, 390] on span "Submit" at bounding box center [621, 394] width 31 height 16
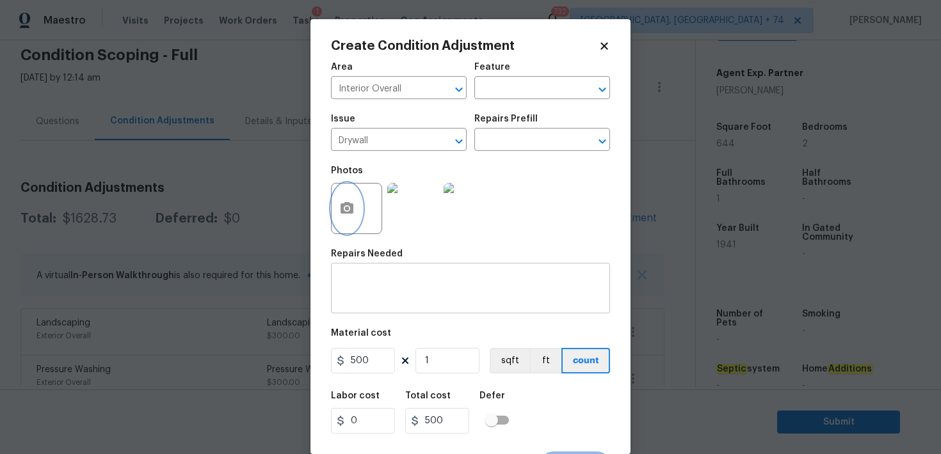
scroll to position [24, 0]
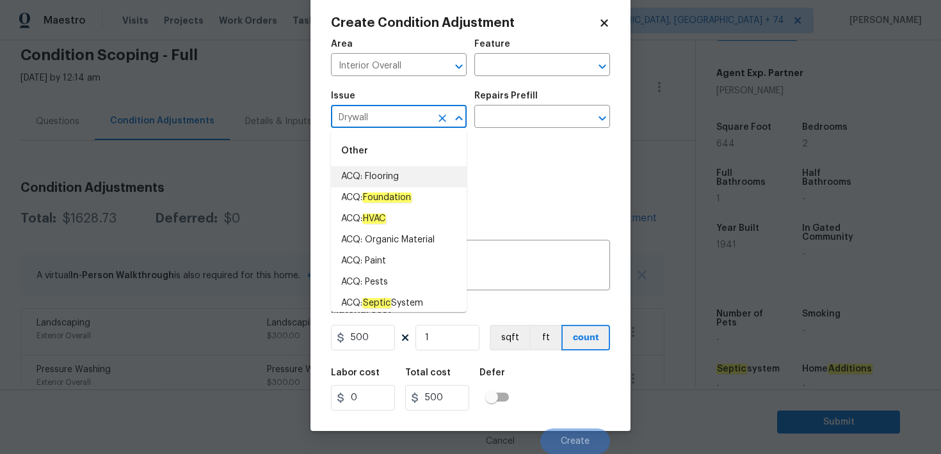
drag, startPoint x: 379, startPoint y: 114, endPoint x: 300, endPoint y: 113, distance: 79.4
click at [300, 113] on div "Create Condition Adjustment Area Interior Overall ​ Feature ​ Issue Drywall ​ R…" at bounding box center [470, 227] width 941 height 454
click at [494, 259] on textarea at bounding box center [471, 266] width 264 height 27
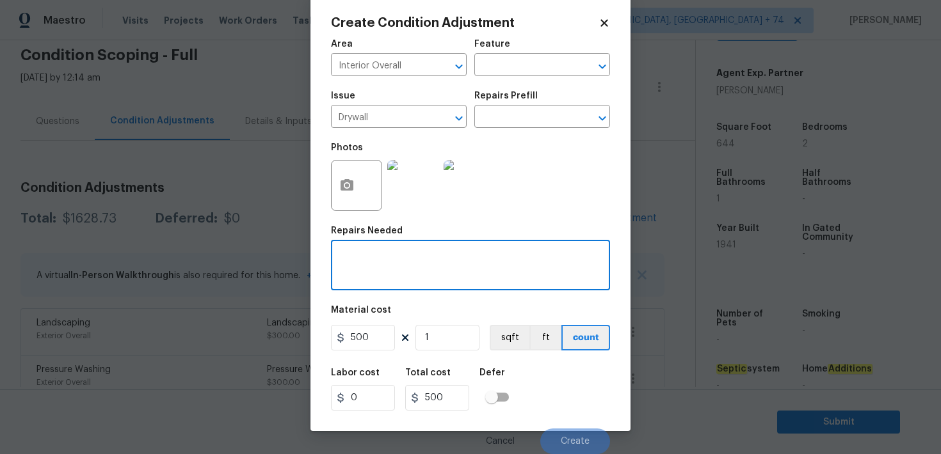
paste textarea "Drywall"
type textarea "Drywall"
click at [567, 439] on span "Create" at bounding box center [575, 442] width 29 height 10
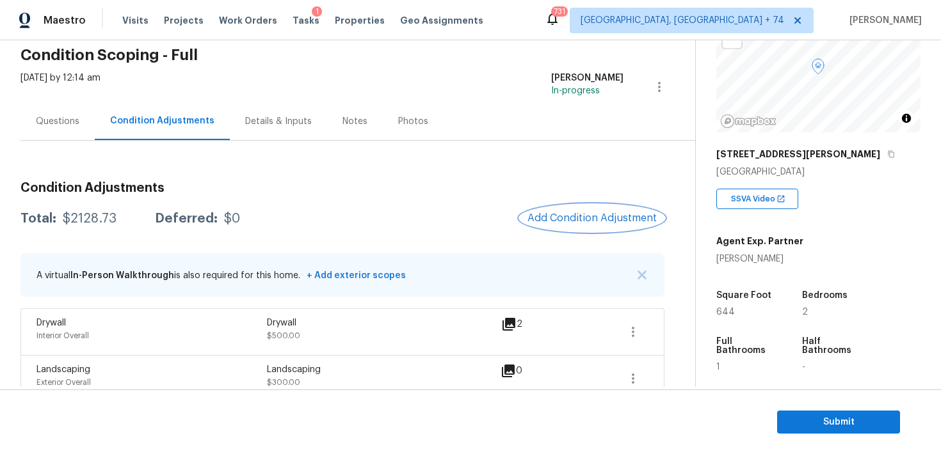
scroll to position [17, 0]
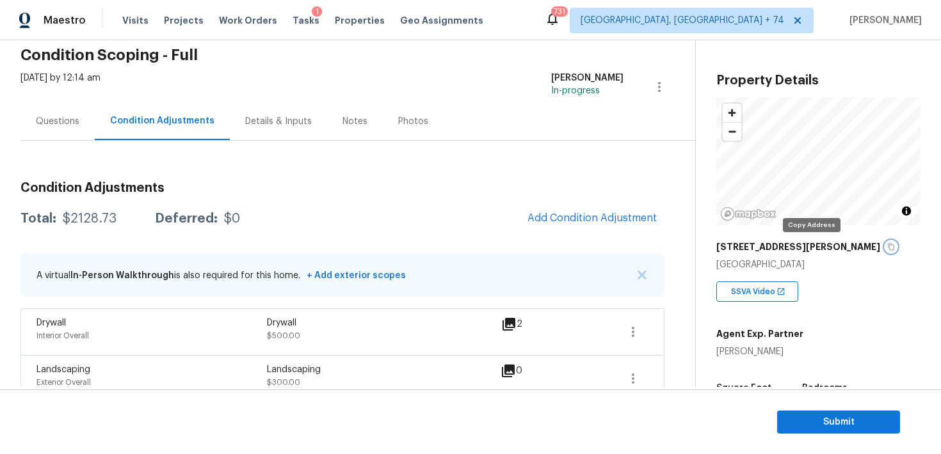
click at [887, 246] on icon "button" at bounding box center [891, 247] width 8 height 8
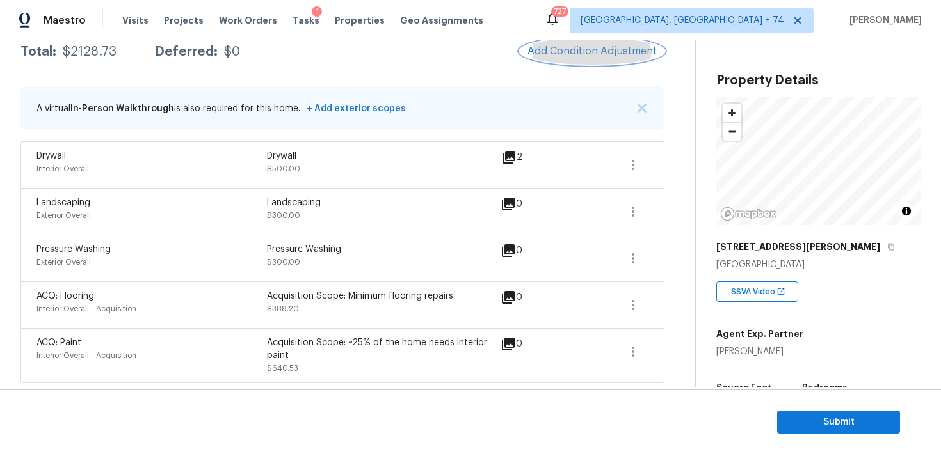
click at [559, 47] on span "Add Condition Adjustment" at bounding box center [591, 51] width 129 height 12
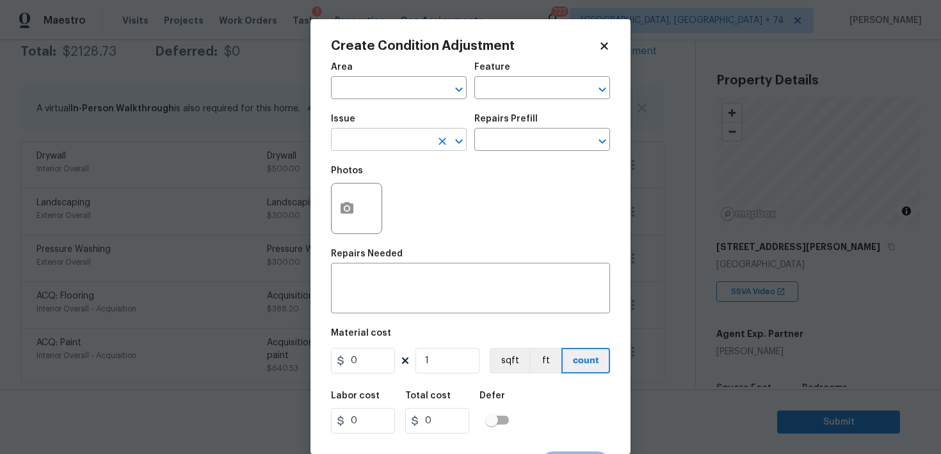
click at [396, 140] on input "text" at bounding box center [381, 141] width 100 height 20
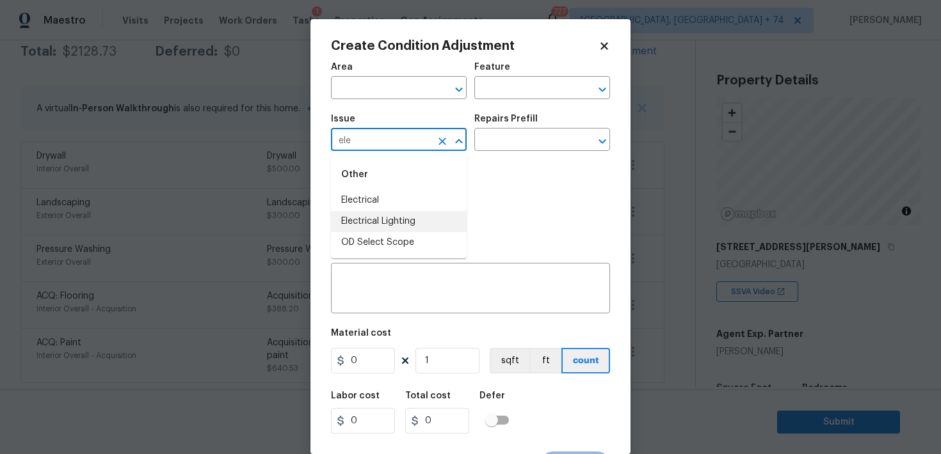
click at [401, 221] on li "Electrical Lighting" at bounding box center [399, 221] width 136 height 21
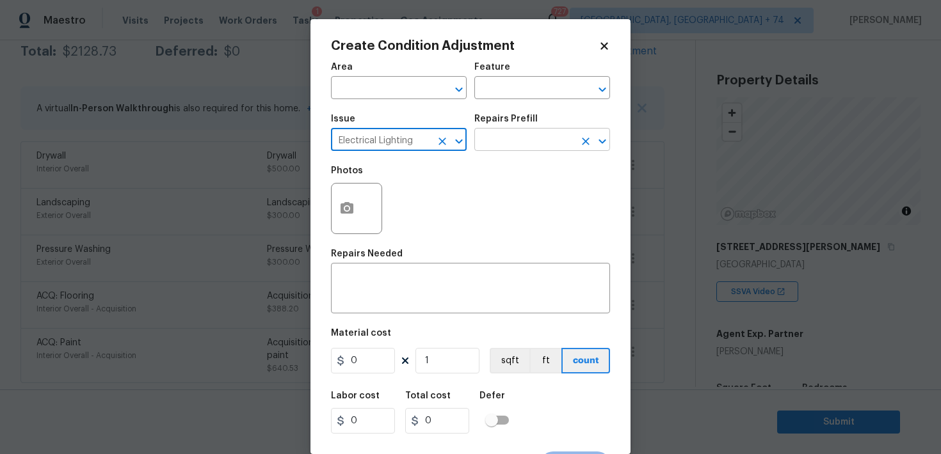
type input "Electrical Lighting"
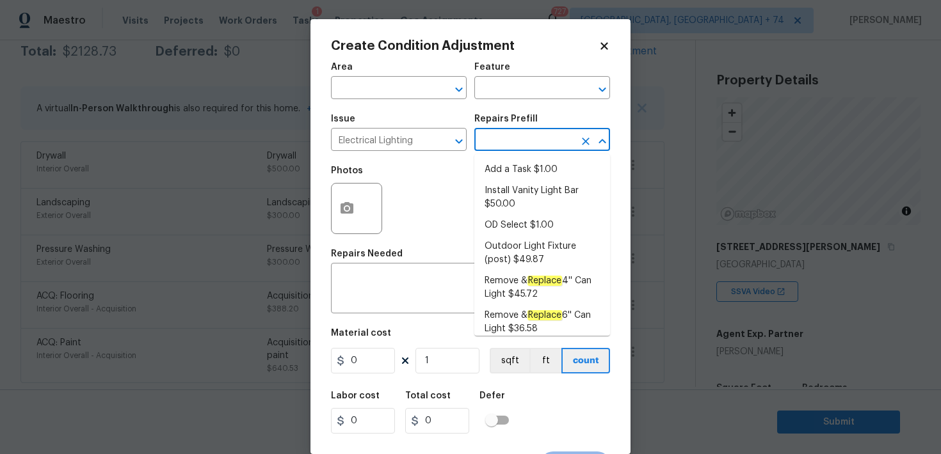
click at [508, 150] on input "text" at bounding box center [524, 141] width 100 height 20
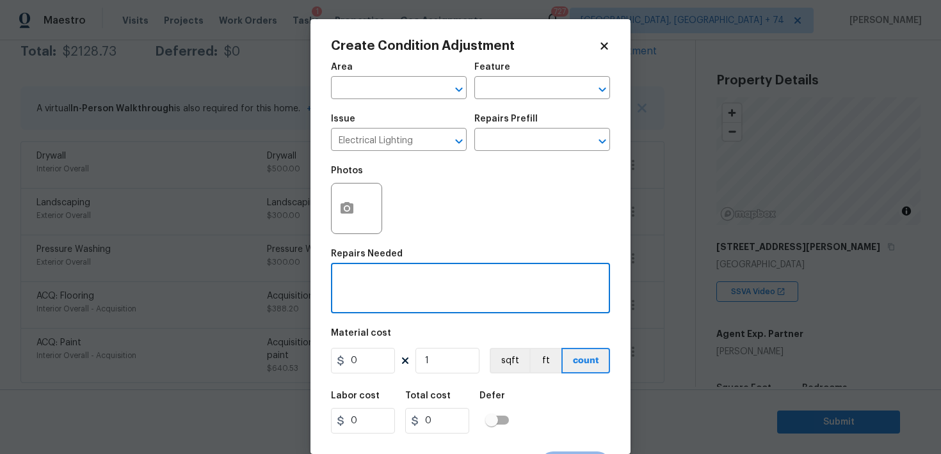
click at [362, 298] on textarea at bounding box center [471, 290] width 264 height 27
type textarea "Funds for electrical lighting"
click at [369, 353] on input "0" at bounding box center [363, 361] width 64 height 26
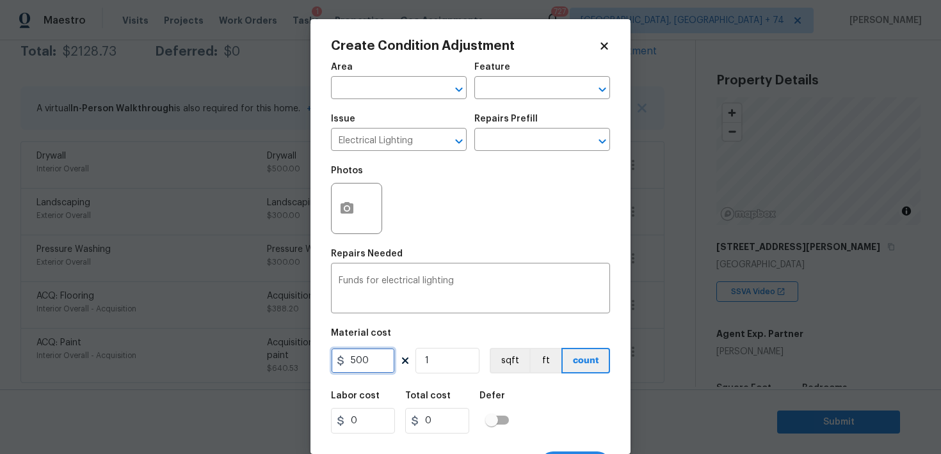
type input "500"
click at [437, 419] on input "500" at bounding box center [437, 421] width 64 height 26
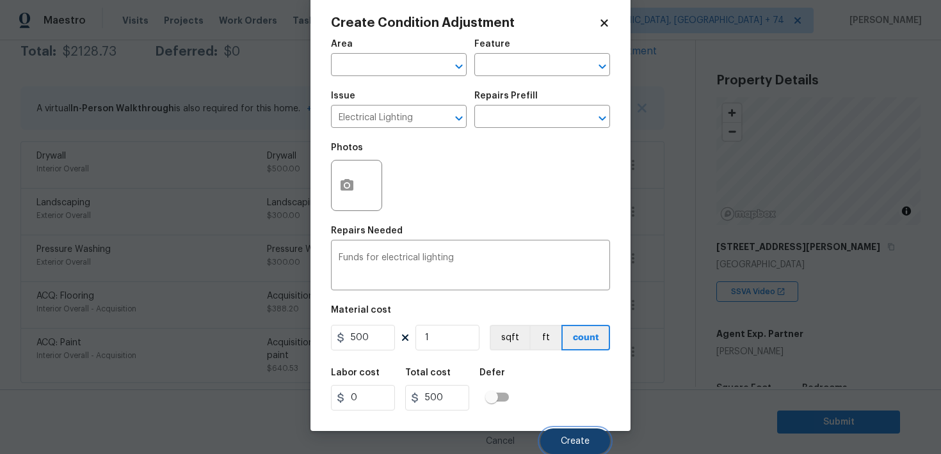
click at [577, 440] on span "Create" at bounding box center [575, 442] width 29 height 10
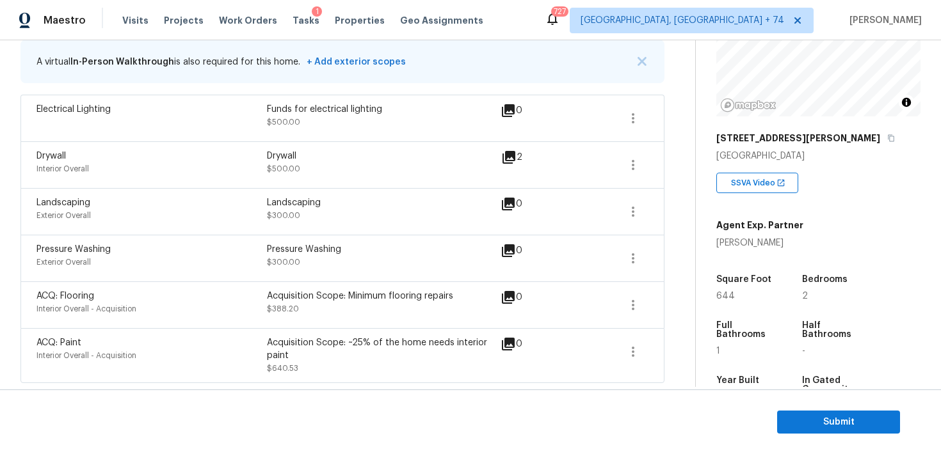
scroll to position [141, 0]
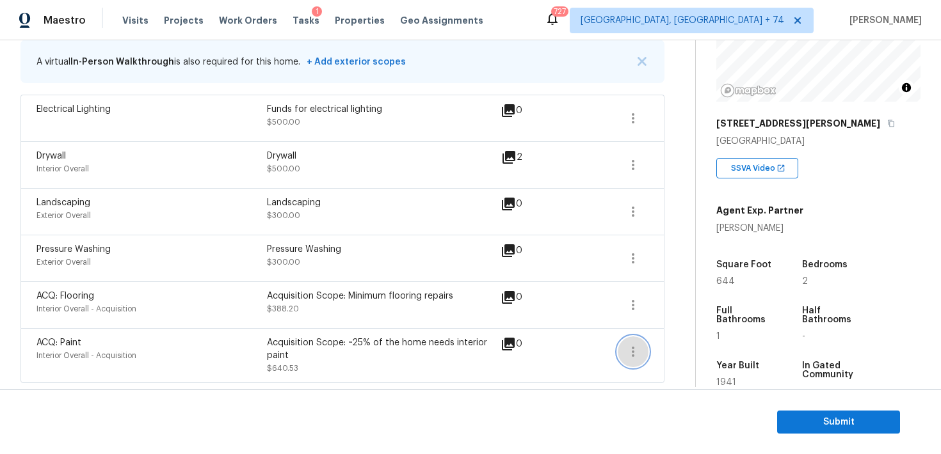
click at [629, 353] on icon "button" at bounding box center [632, 351] width 15 height 15
click at [672, 346] on div "Edit" at bounding box center [706, 349] width 100 height 13
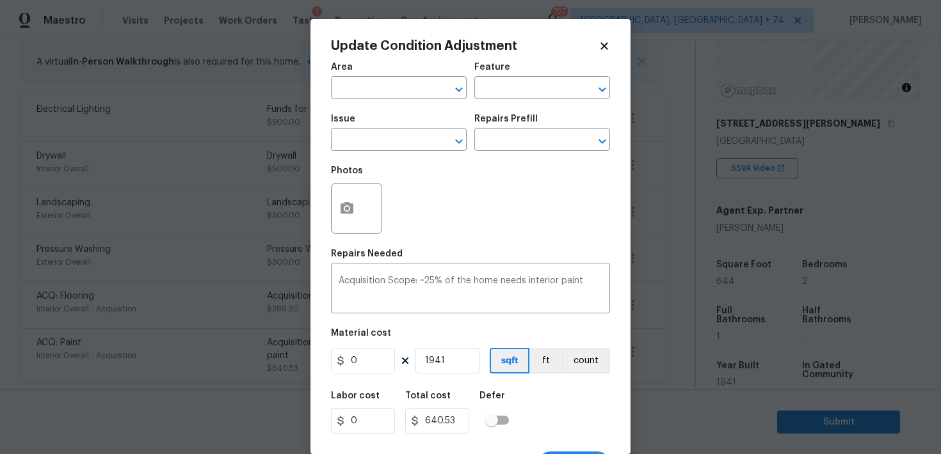
type input "Interior Overall"
type input "Acquisition"
type input "ACQ: Paint"
type input "0.33"
click at [673, 374] on body "Maestro Visits Projects Work Orders Tasks 1 Properties Geo Assignments 727 Albu…" at bounding box center [470, 227] width 941 height 454
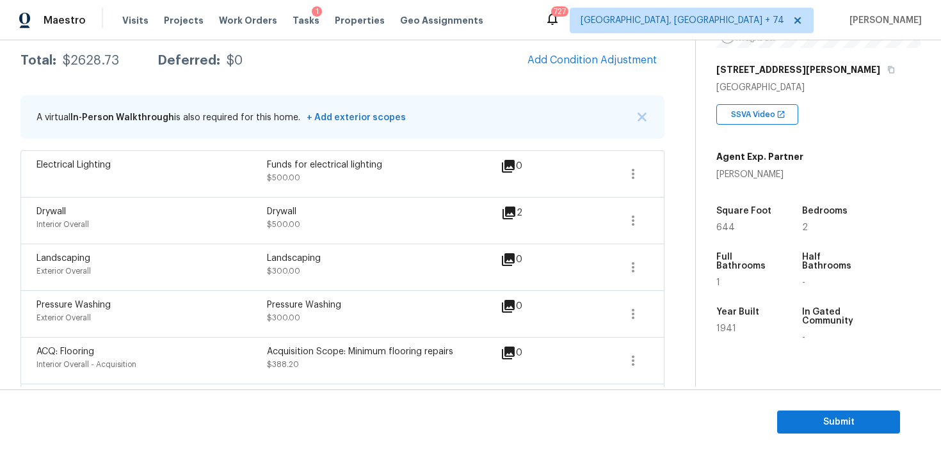
scroll to position [267, 0]
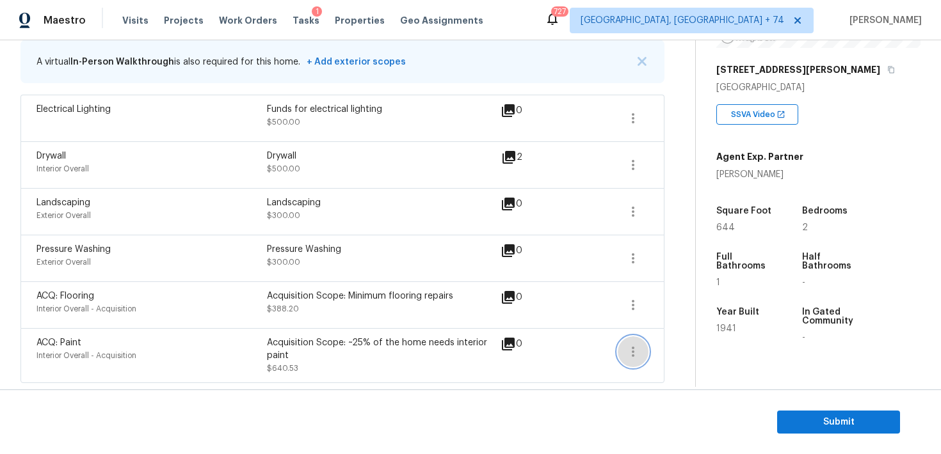
click at [627, 348] on icon "button" at bounding box center [632, 351] width 15 height 15
click at [663, 346] on div "Edit" at bounding box center [706, 349] width 100 height 13
click at [685, 342] on body "Maestro Visits Projects Work Orders Tasks 1 Properties Geo Assignments 727 Albu…" at bounding box center [470, 227] width 941 height 454
click at [647, 298] on span at bounding box center [633, 305] width 31 height 31
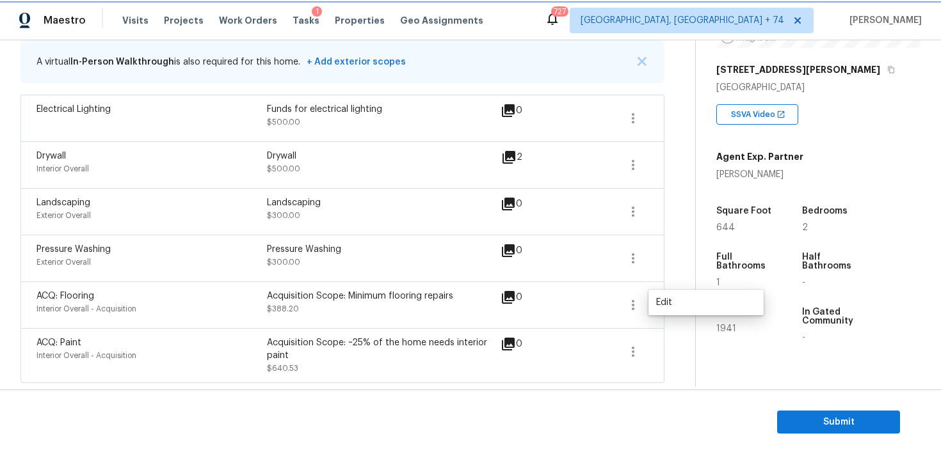
click at [630, 309] on icon "button" at bounding box center [632, 305] width 15 height 15
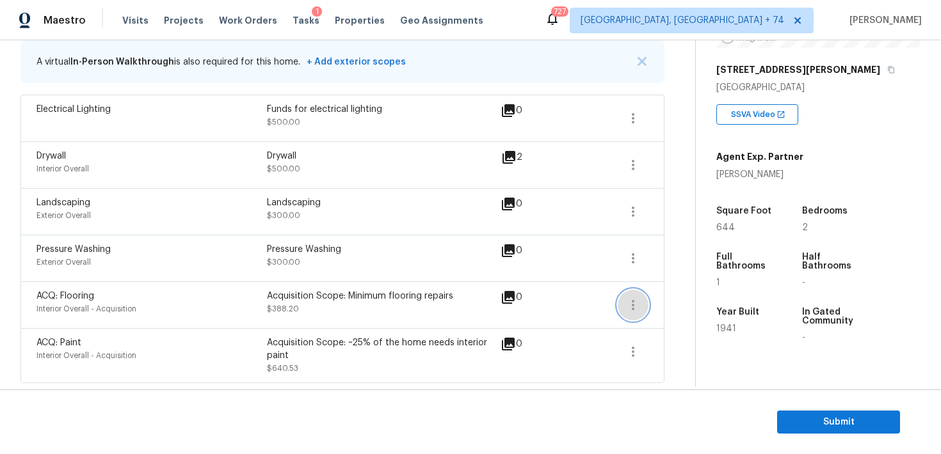
click at [630, 309] on icon "button" at bounding box center [632, 305] width 15 height 15
click at [679, 298] on div "Edit" at bounding box center [706, 302] width 100 height 13
click at [675, 323] on body "Maestro Visits Projects Work Orders Tasks 1 Properties Geo Assignments 727 Albu…" at bounding box center [470, 227] width 941 height 454
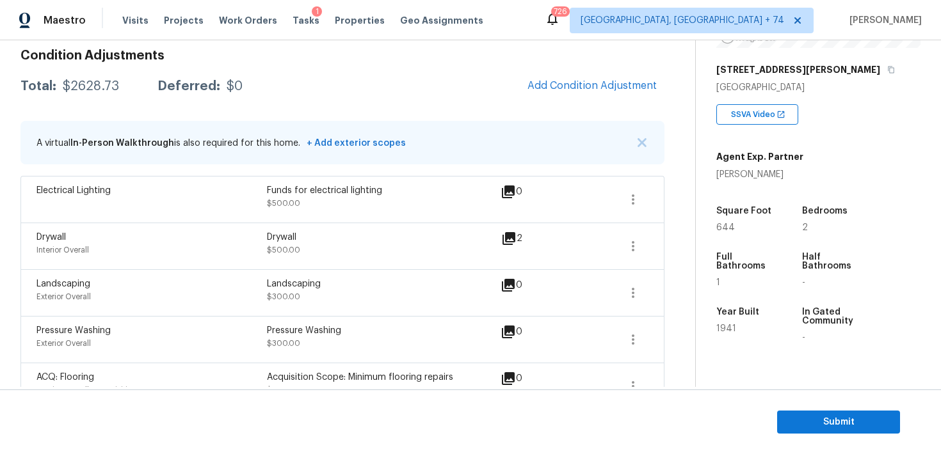
scroll to position [181, 0]
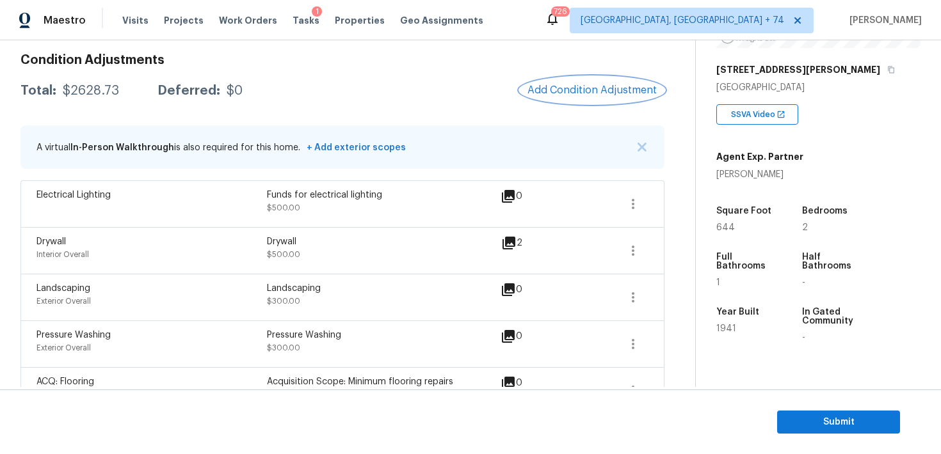
click at [563, 85] on span "Add Condition Adjustment" at bounding box center [591, 90] width 129 height 12
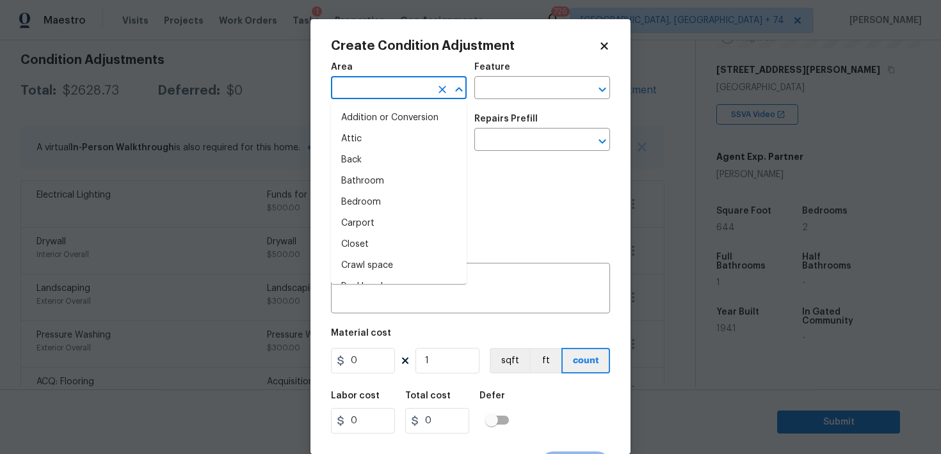
click at [362, 85] on input "text" at bounding box center [381, 89] width 100 height 20
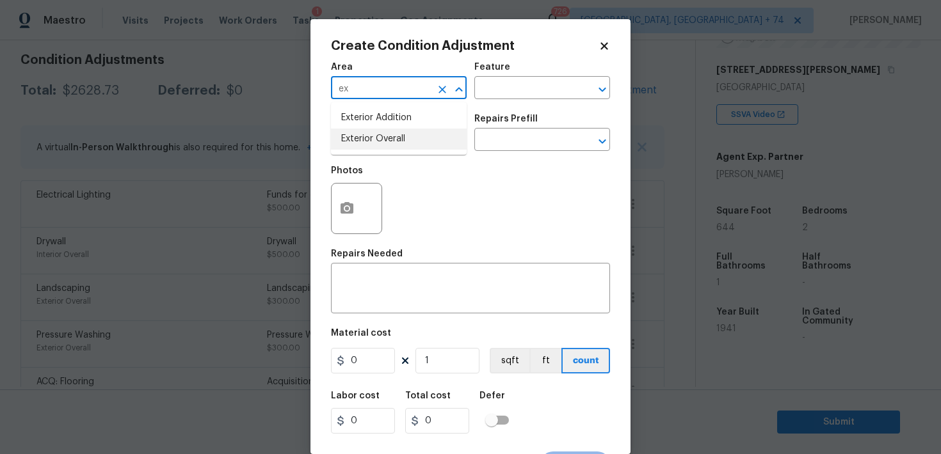
click at [359, 138] on li "Exterior Overall" at bounding box center [399, 139] width 136 height 21
type input "Exterior Overall"
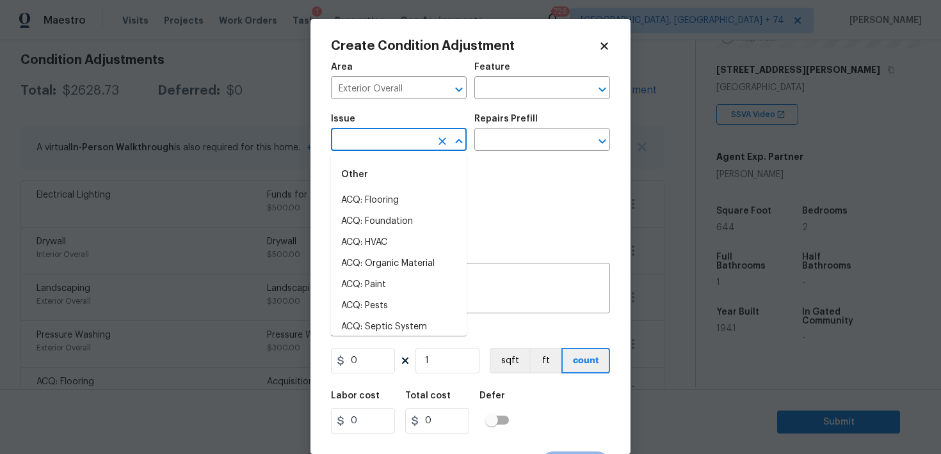
click at [378, 138] on input "text" at bounding box center [381, 141] width 100 height 20
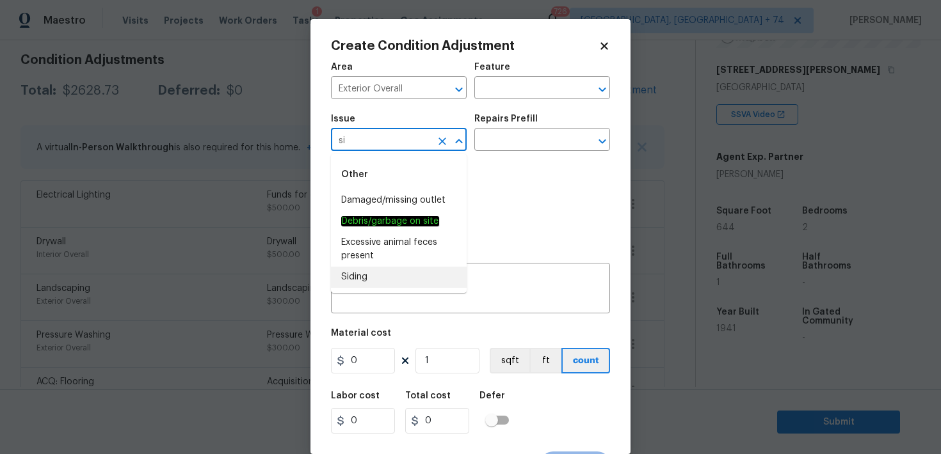
click at [353, 274] on li "Siding" at bounding box center [399, 277] width 136 height 21
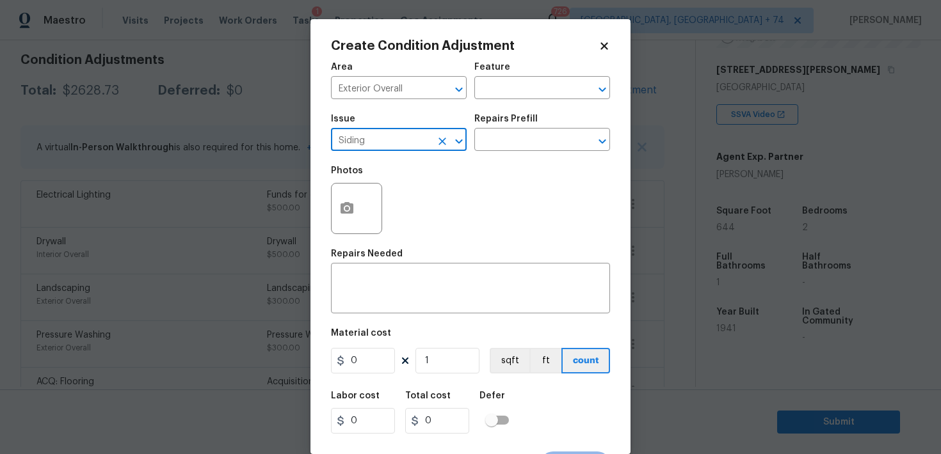
click at [356, 143] on input "Siding" at bounding box center [381, 141] width 100 height 20
type input "Siding"
click at [357, 266] on div "Repairs Needed" at bounding box center [470, 258] width 279 height 17
click at [350, 289] on textarea at bounding box center [471, 290] width 264 height 27
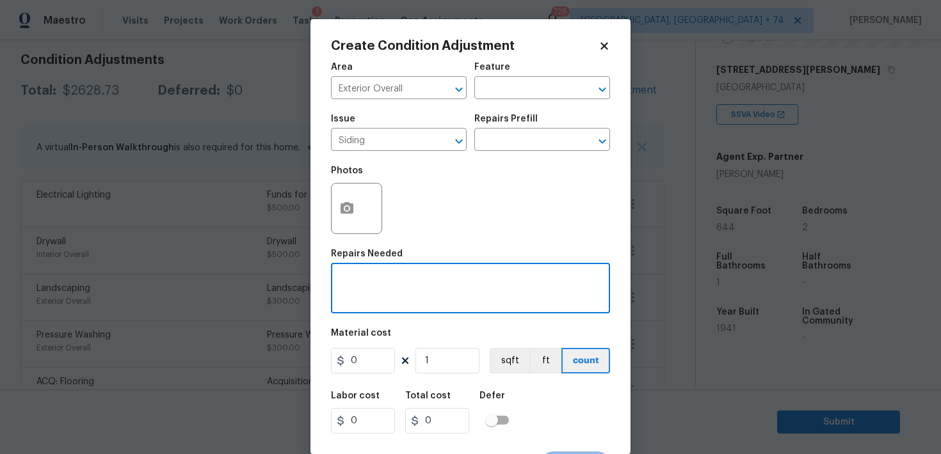
paste textarea "Siding"
type textarea "Siding"
click at [359, 358] on input "0" at bounding box center [363, 361] width 64 height 26
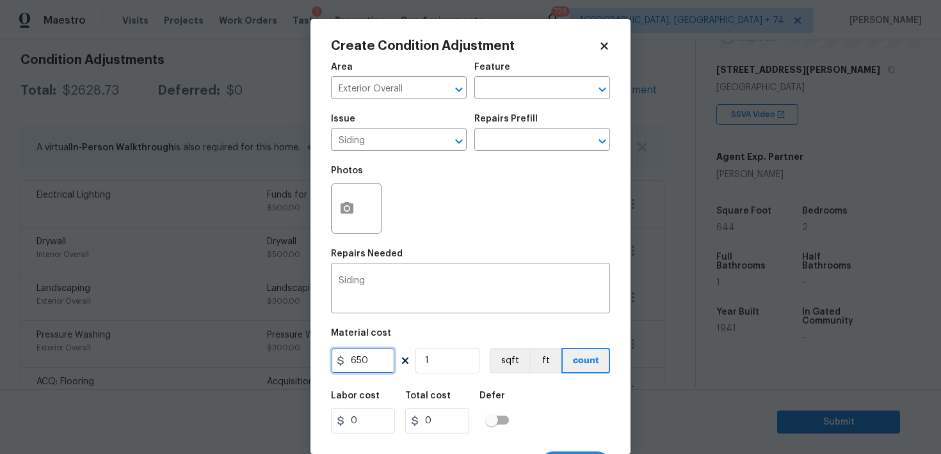
type input "650"
click at [517, 406] on div "Labor cost 0 Total cost 650 Defer" at bounding box center [470, 413] width 279 height 58
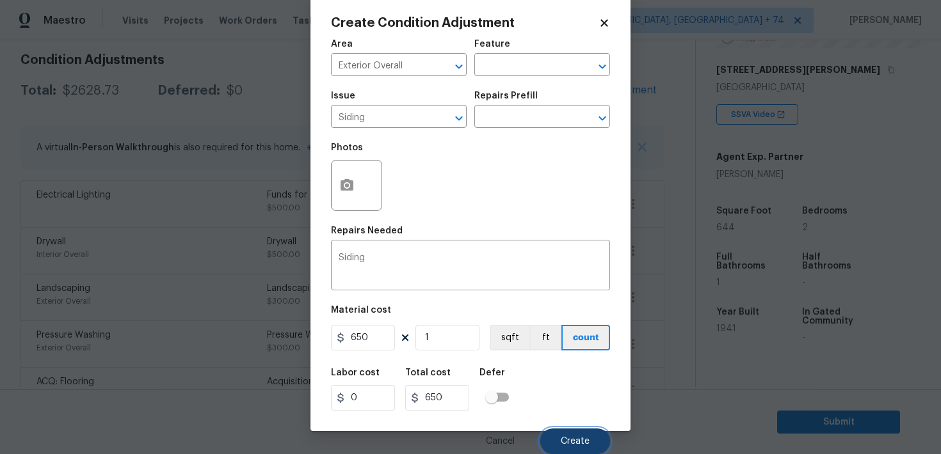
click at [559, 444] on button "Create" at bounding box center [575, 442] width 70 height 26
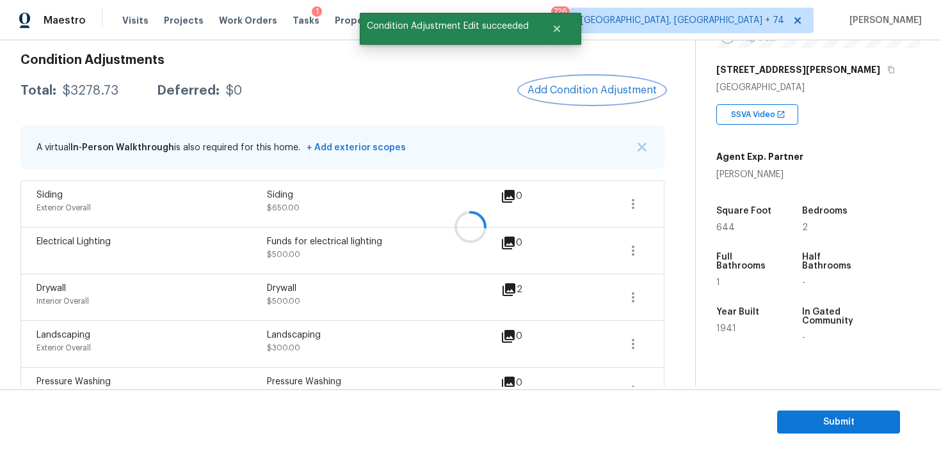
scroll to position [0, 0]
click at [634, 204] on icon "button" at bounding box center [633, 204] width 3 height 10
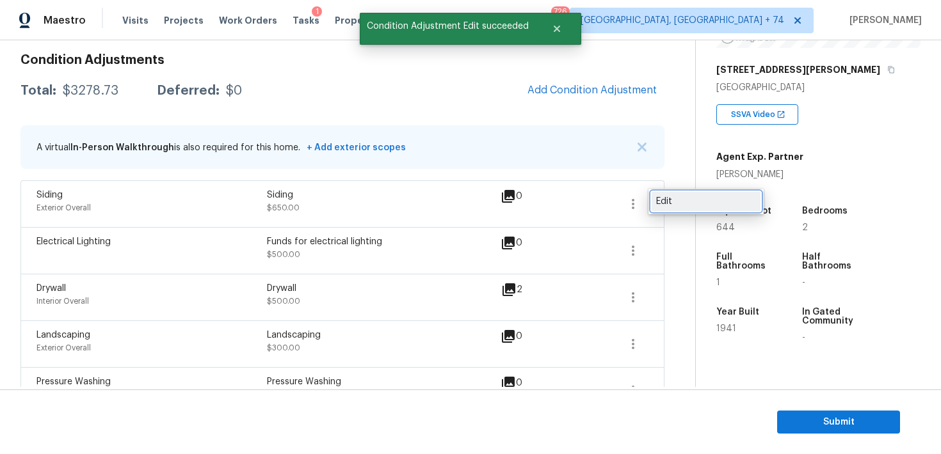
click at [662, 193] on link "Edit" at bounding box center [706, 201] width 109 height 19
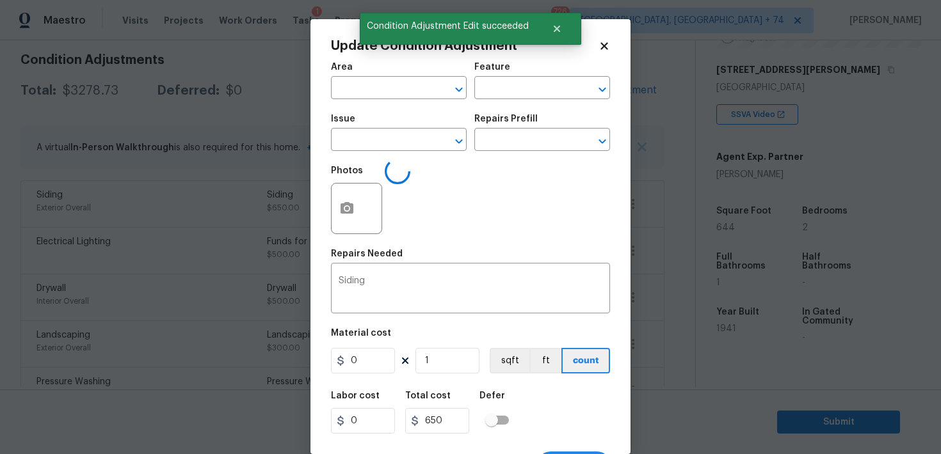
type input "Exterior Overall"
type input "Siding"
type input "650"
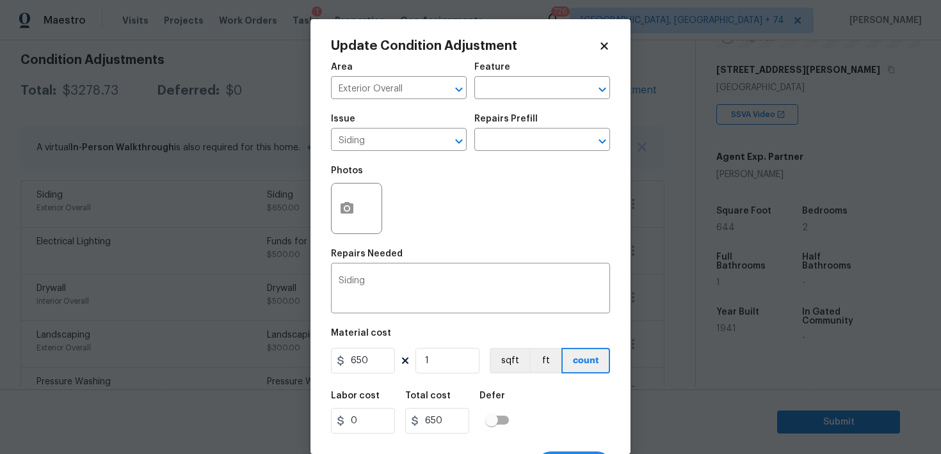
click at [680, 216] on body "Maestro Visits Projects Work Orders Tasks 1 Properties Geo Assignments 726 Albu…" at bounding box center [470, 227] width 941 height 454
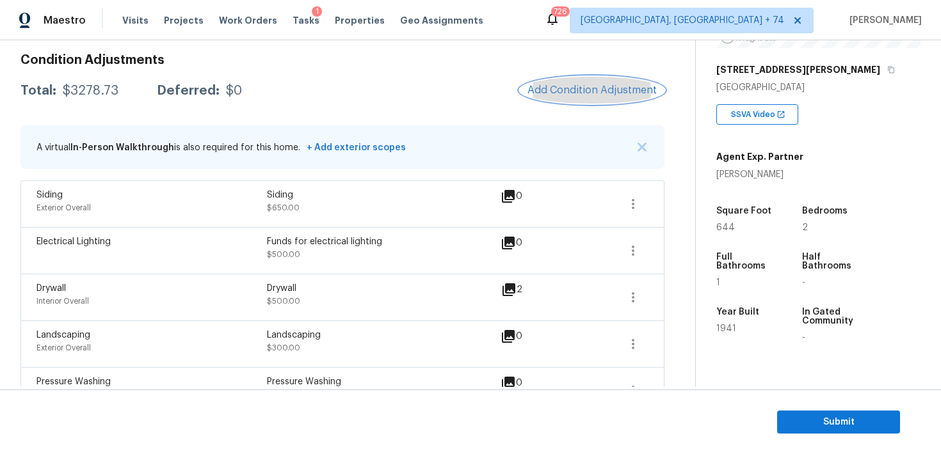
click at [602, 92] on span "Add Condition Adjustment" at bounding box center [591, 90] width 129 height 12
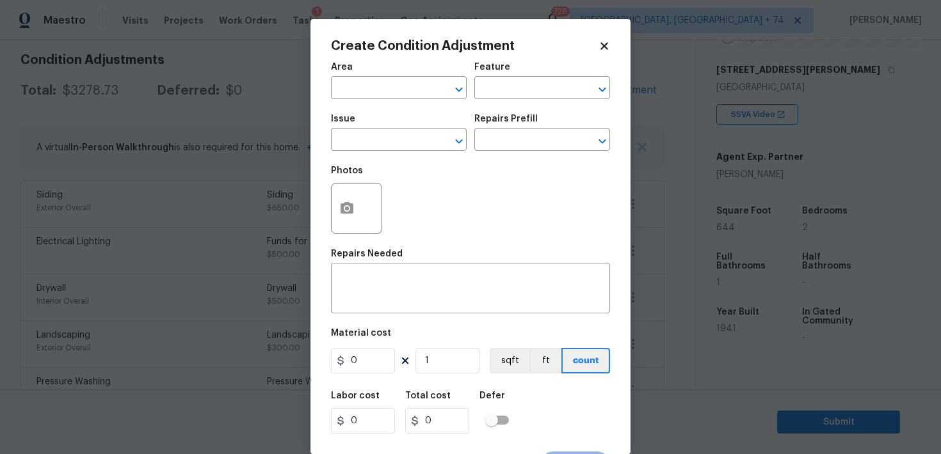
click at [402, 72] on div "Area" at bounding box center [399, 71] width 136 height 17
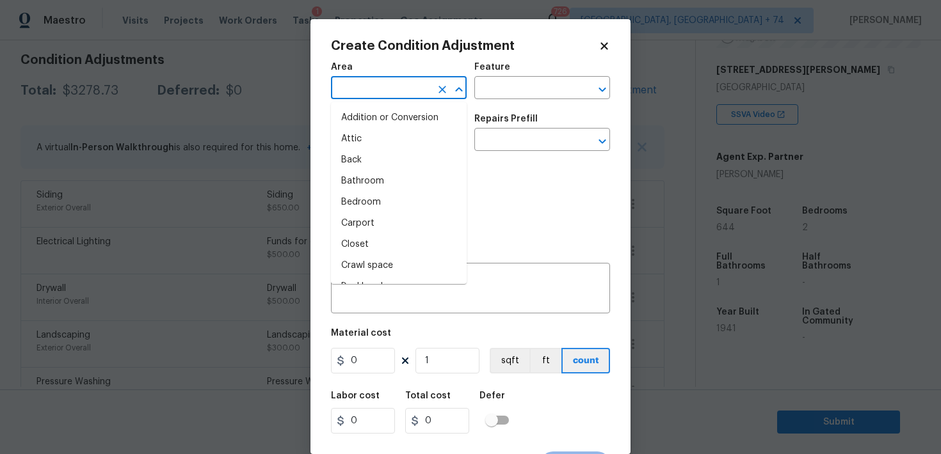
click at [386, 83] on input "text" at bounding box center [381, 89] width 100 height 20
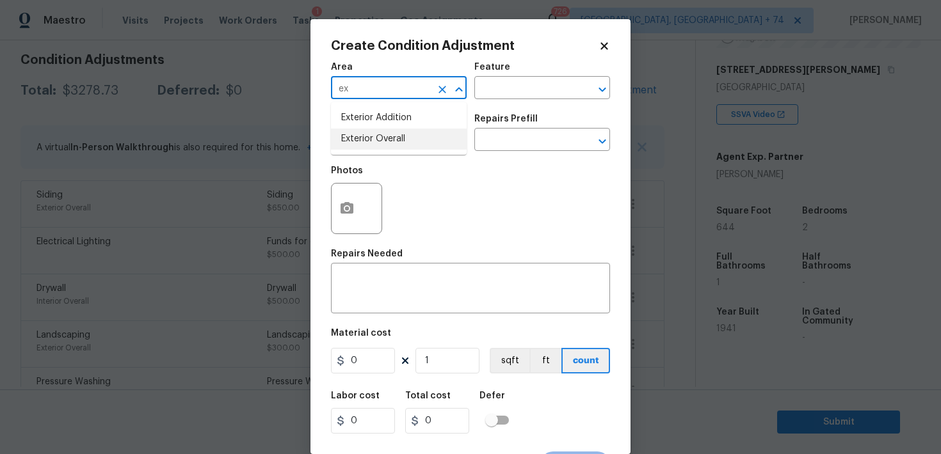
click at [364, 137] on li "Exterior Overall" at bounding box center [399, 139] width 136 height 21
type input "Exterior Overall"
click at [389, 140] on input "text" at bounding box center [381, 141] width 100 height 20
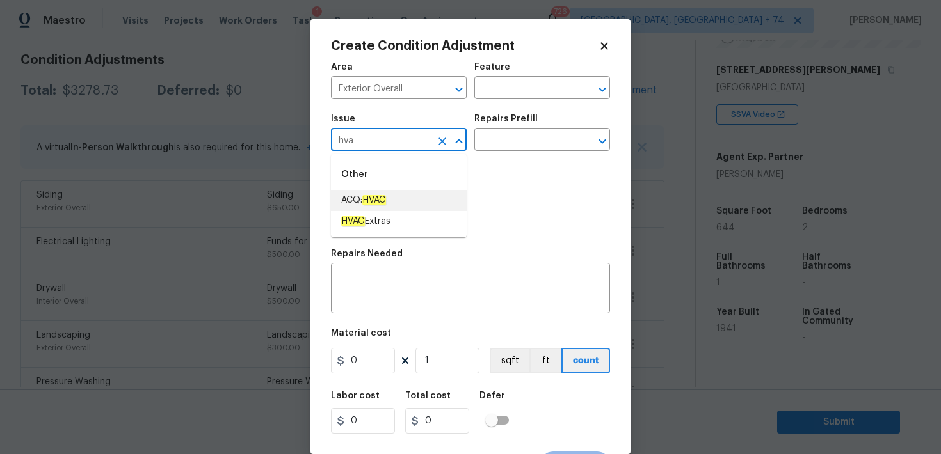
click at [364, 204] on span "ACQ: HVAC" at bounding box center [363, 200] width 45 height 13
type input "ACQ: HVAC"
click at [500, 137] on input "text" at bounding box center [524, 141] width 100 height 20
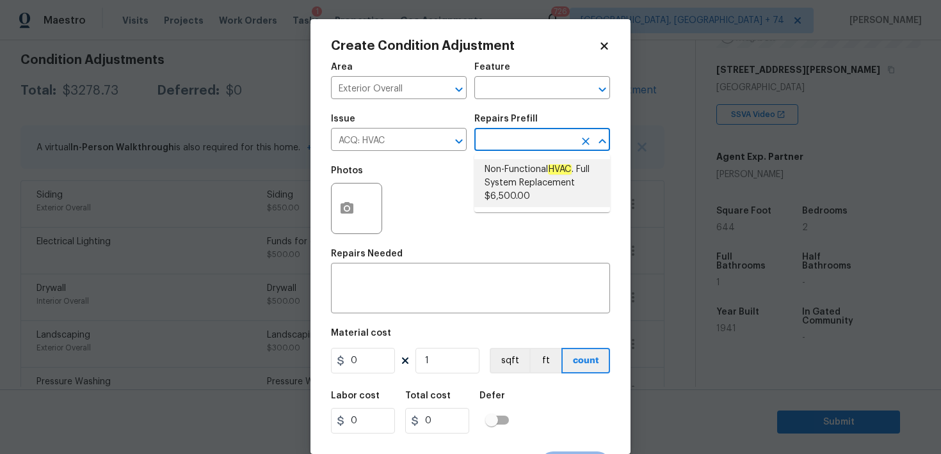
click at [517, 193] on span "Non-Functional HVAC . Full System Replacement $6,500.00" at bounding box center [542, 183] width 115 height 40
type input "Acquisition"
type textarea "Acquisition Scope: Full System Replacement"
type input "6500"
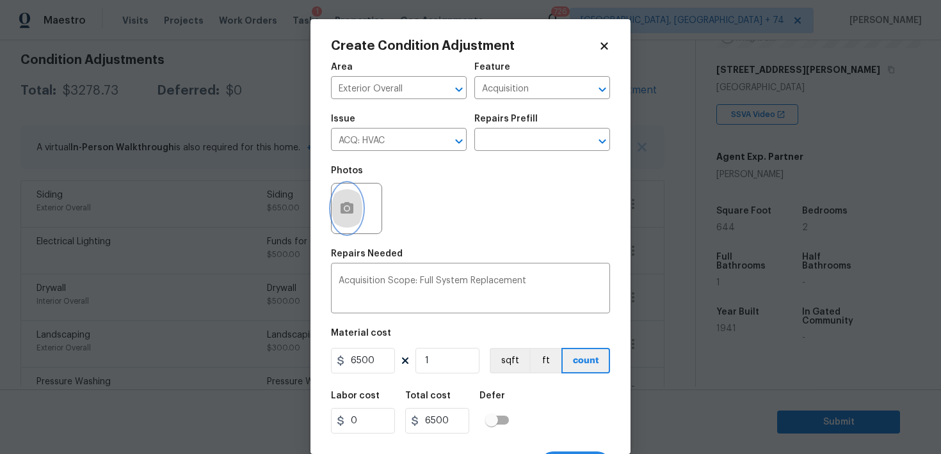
click at [346, 214] on icon "button" at bounding box center [347, 208] width 13 height 12
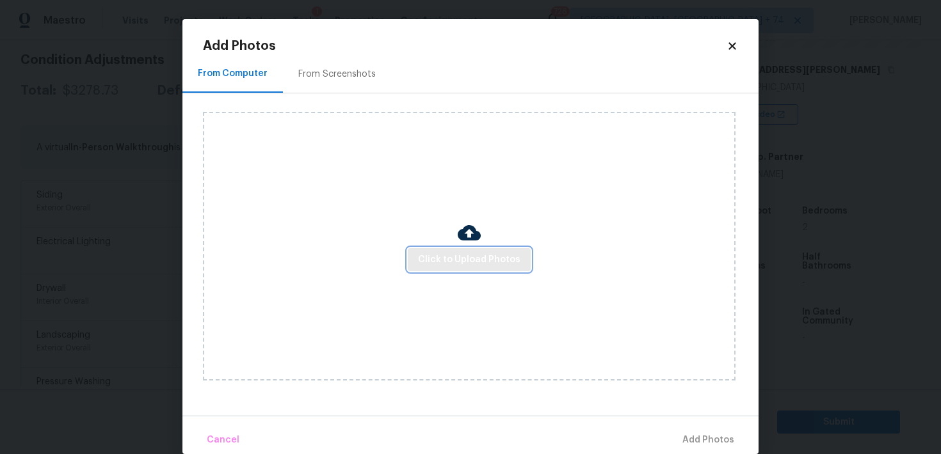
click at [461, 255] on span "Click to Upload Photos" at bounding box center [469, 260] width 102 height 16
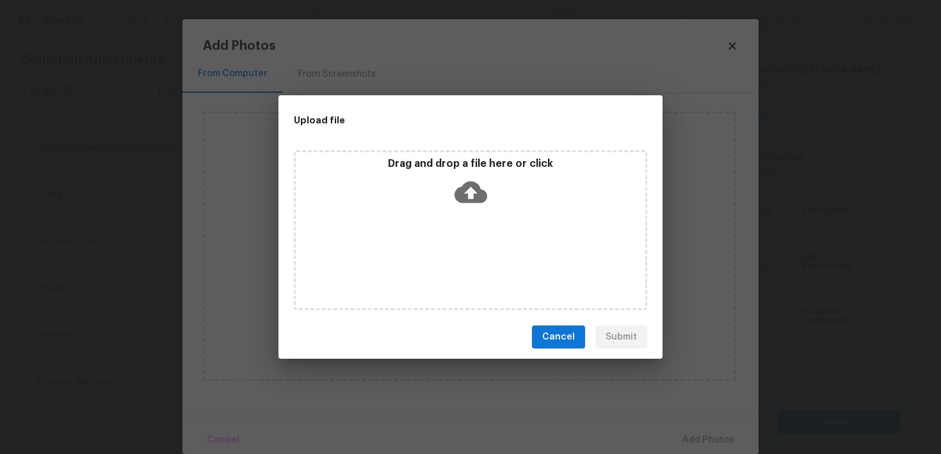
click at [469, 199] on icon at bounding box center [470, 193] width 33 height 22
click at [567, 333] on span "Cancel" at bounding box center [558, 338] width 33 height 16
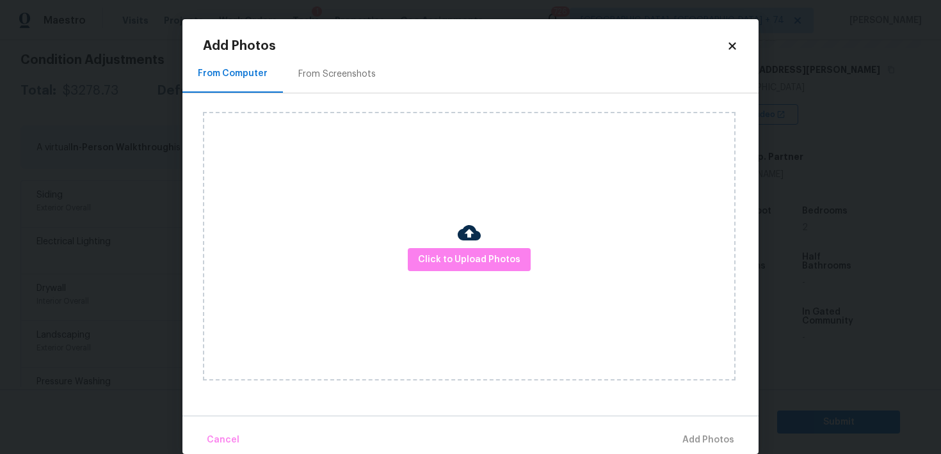
click at [344, 61] on div "From Screenshots" at bounding box center [337, 74] width 108 height 38
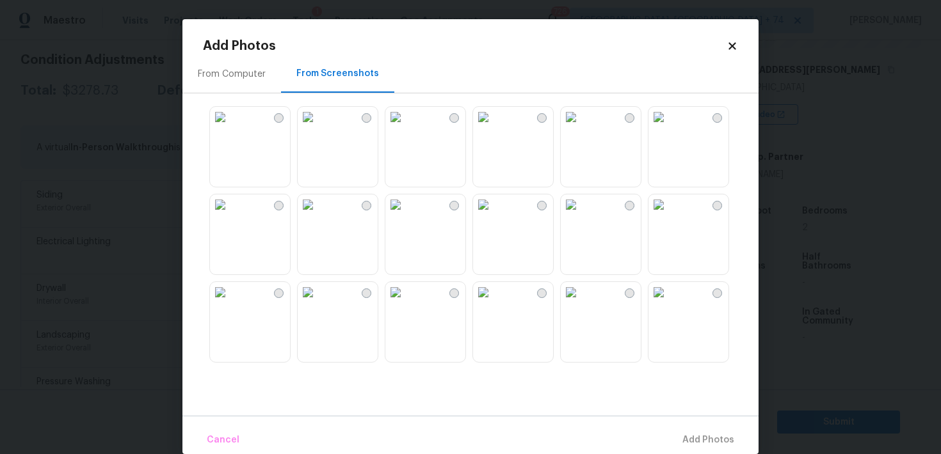
click at [733, 47] on icon at bounding box center [731, 45] width 7 height 7
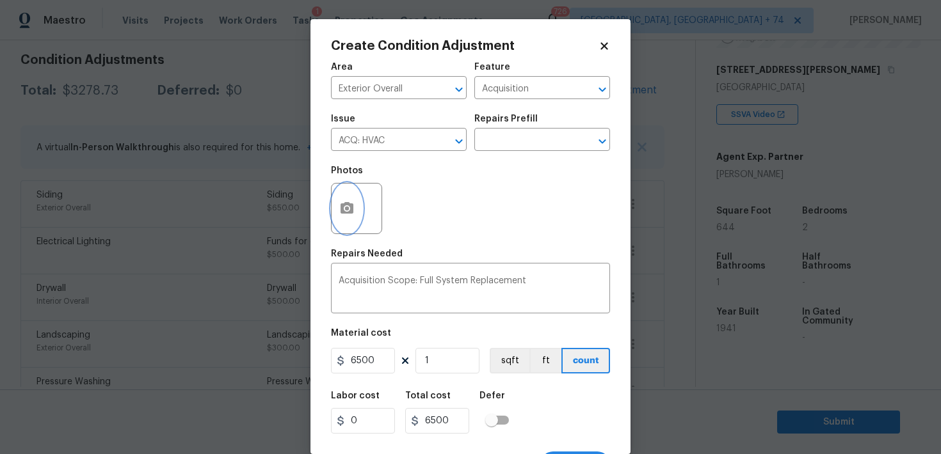
click at [347, 216] on icon "button" at bounding box center [346, 208] width 15 height 15
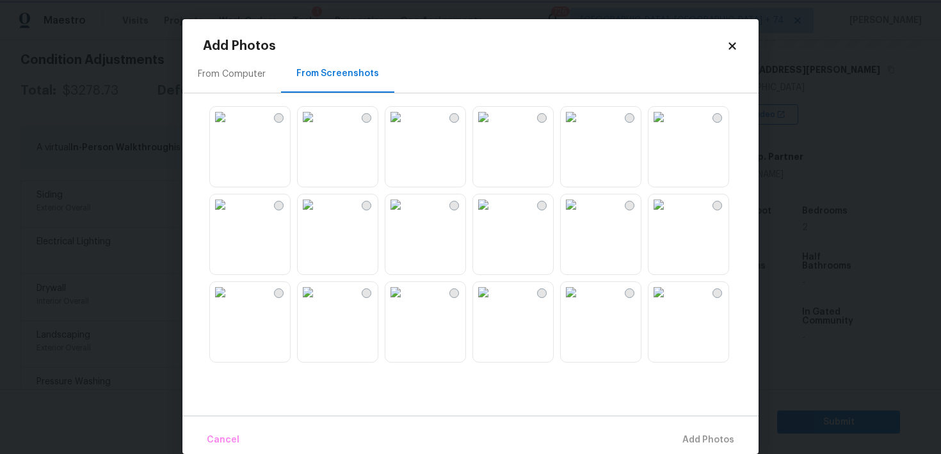
click at [846, 186] on body "Maestro Visits Projects Work Orders Tasks 1 Properties Geo Assignments 726 Albu…" at bounding box center [470, 227] width 941 height 454
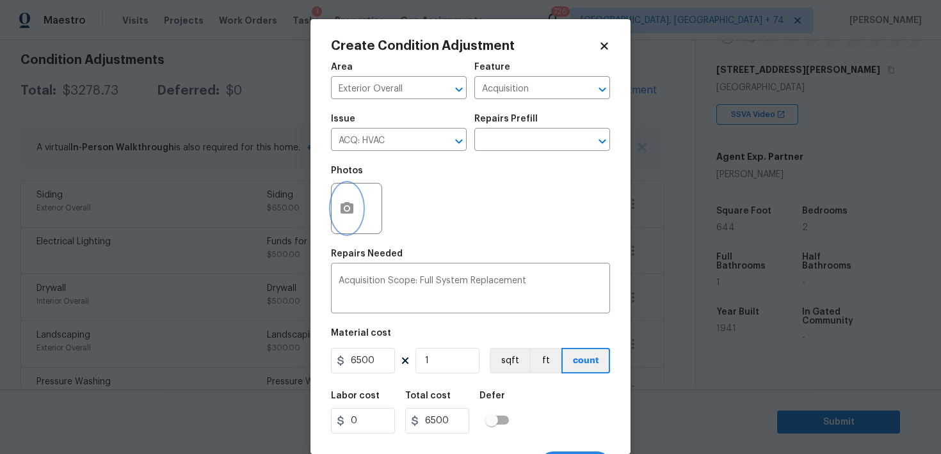
click at [349, 209] on circle "button" at bounding box center [347, 209] width 4 height 4
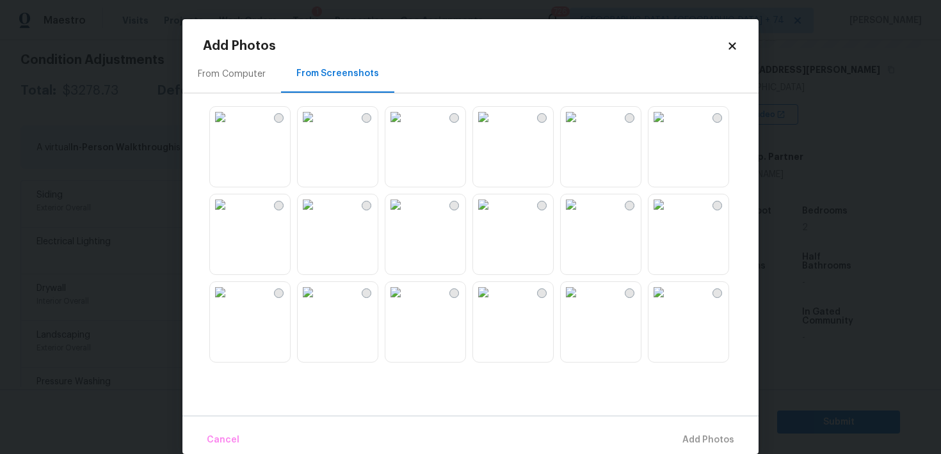
click at [238, 79] on div "From Computer" at bounding box center [232, 74] width 68 height 13
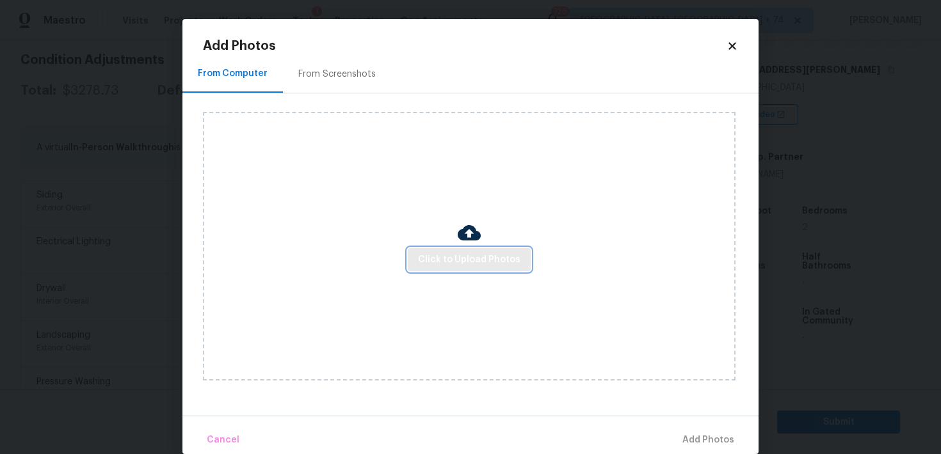
click at [448, 259] on span "Click to Upload Photos" at bounding box center [469, 260] width 102 height 16
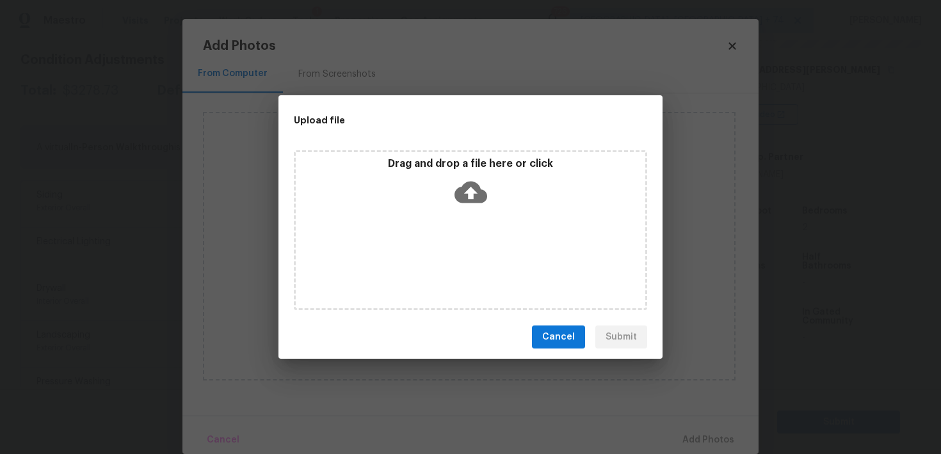
click at [470, 200] on icon at bounding box center [470, 193] width 33 height 22
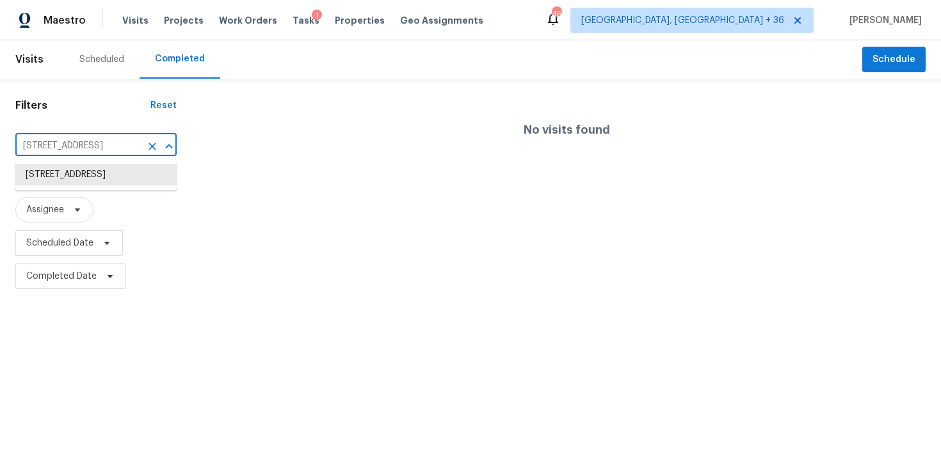
click at [75, 145] on input "529 Bellgrove Dr, Hope Mills, NC 28348" at bounding box center [77, 146] width 125 height 20
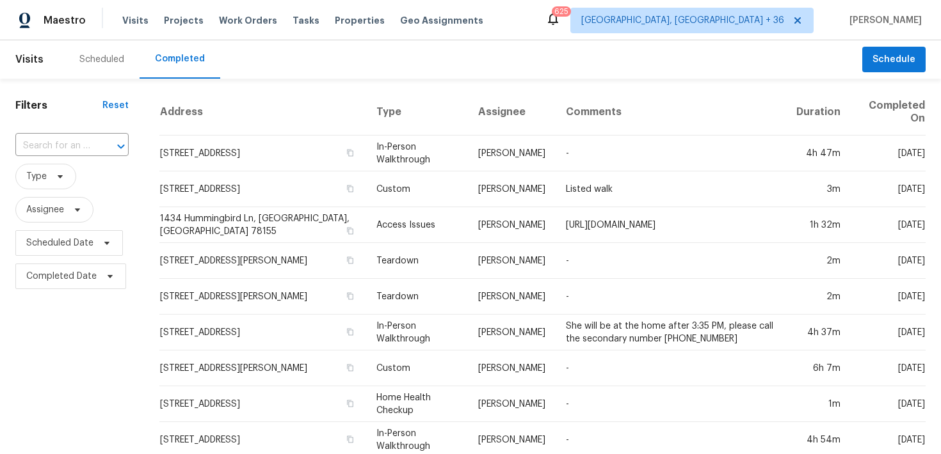
click at [61, 163] on span "Type" at bounding box center [71, 176] width 113 height 33
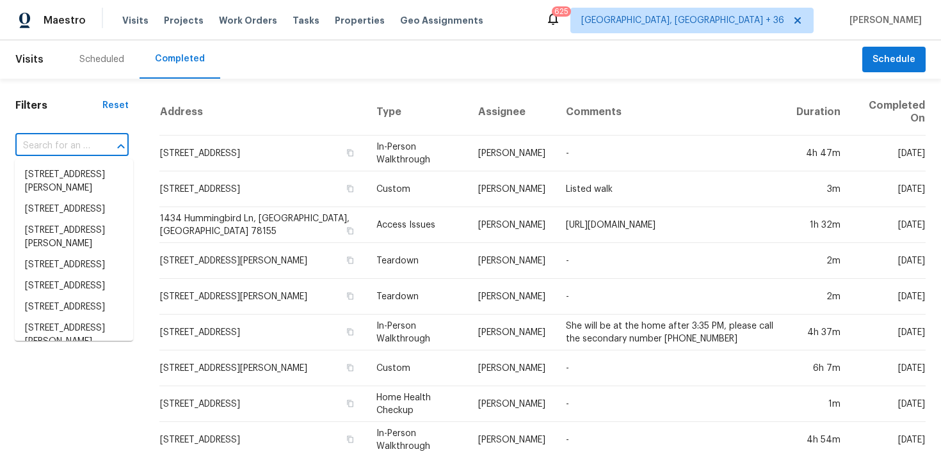
click at [62, 150] on input "text" at bounding box center [53, 146] width 77 height 20
paste input "2334 Hill N Dale Dr Irving, TX 75038"
type input "2334 Hill N Dale Dr Irving, TX 75038"
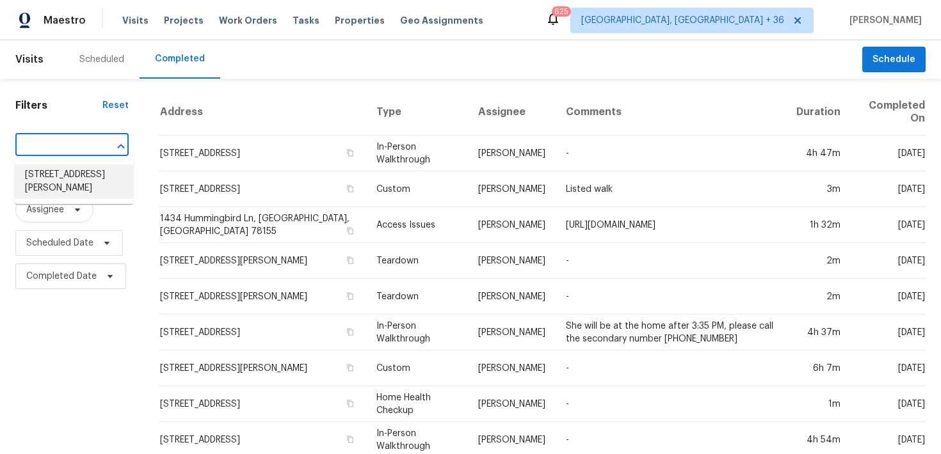
click at [51, 176] on li "2334 Hill N Dale Dr, Irving, TX 75038" at bounding box center [74, 182] width 118 height 35
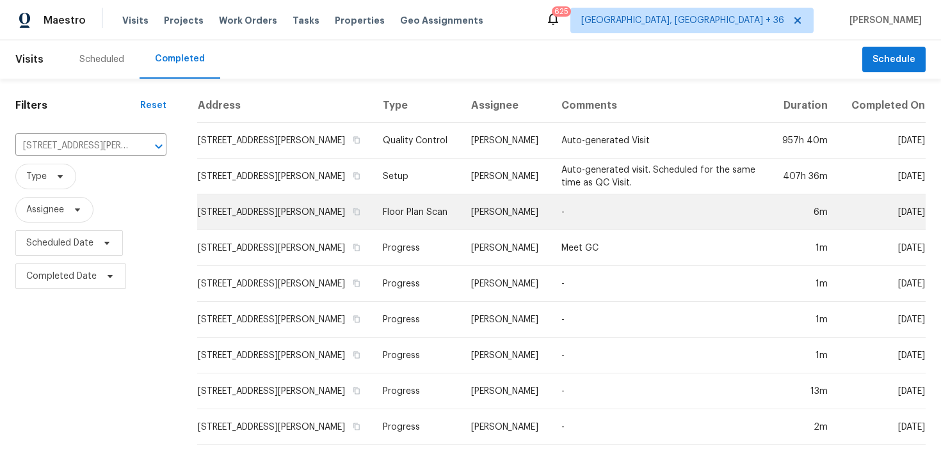
click at [405, 209] on td "Floor Plan Scan" at bounding box center [417, 213] width 88 height 36
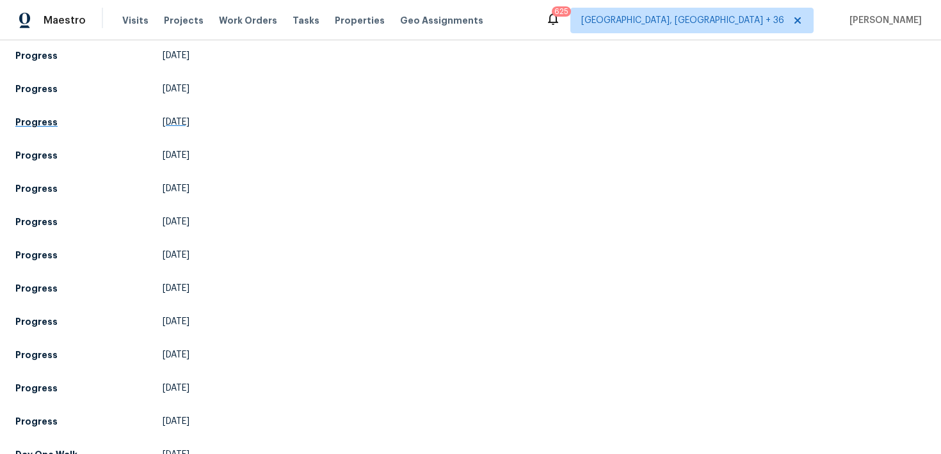
scroll to position [454, 0]
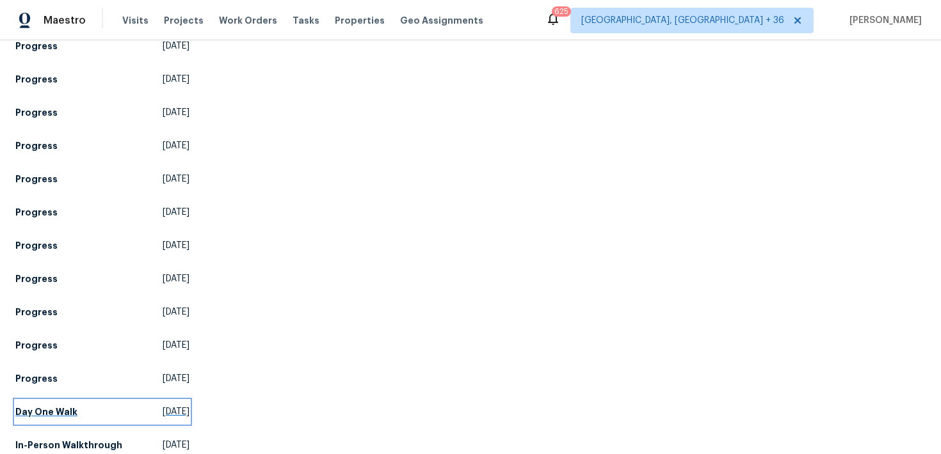
click at [41, 406] on h5 "Day One Walk" at bounding box center [46, 412] width 62 height 13
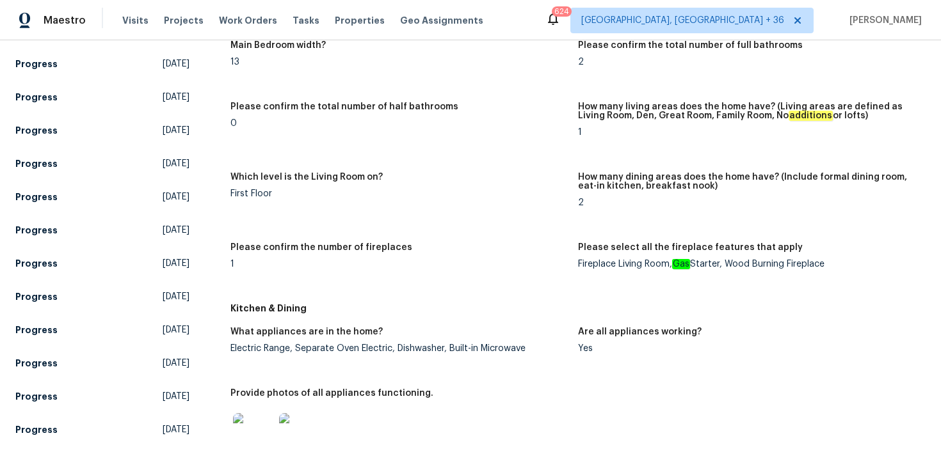
scroll to position [1218, 0]
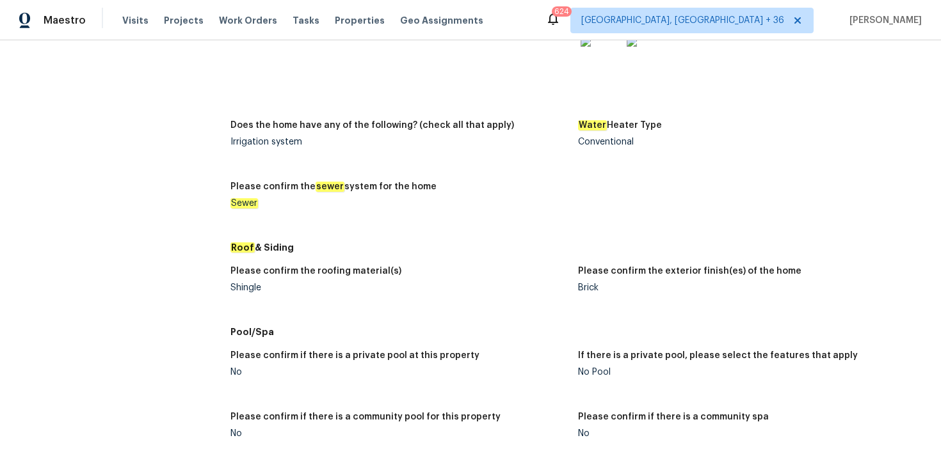
click at [246, 287] on div "Shingle" at bounding box center [398, 288] width 337 height 9
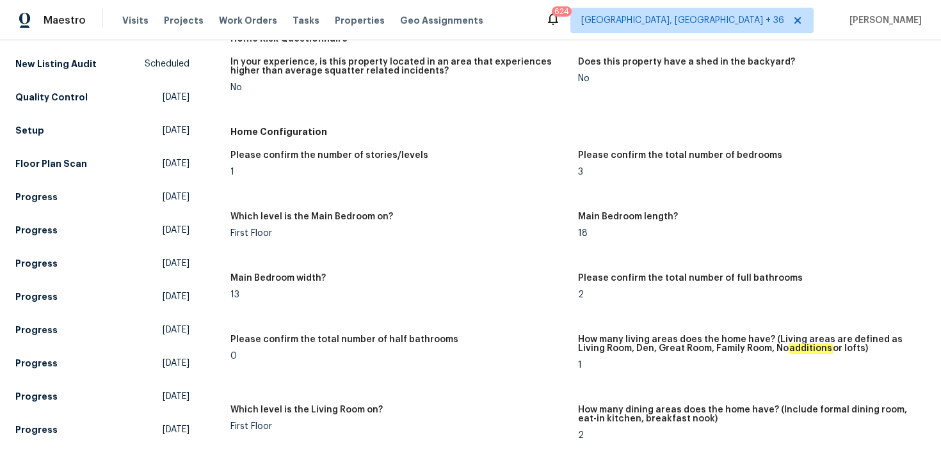
scroll to position [0, 0]
